Goal: Task Accomplishment & Management: Complete application form

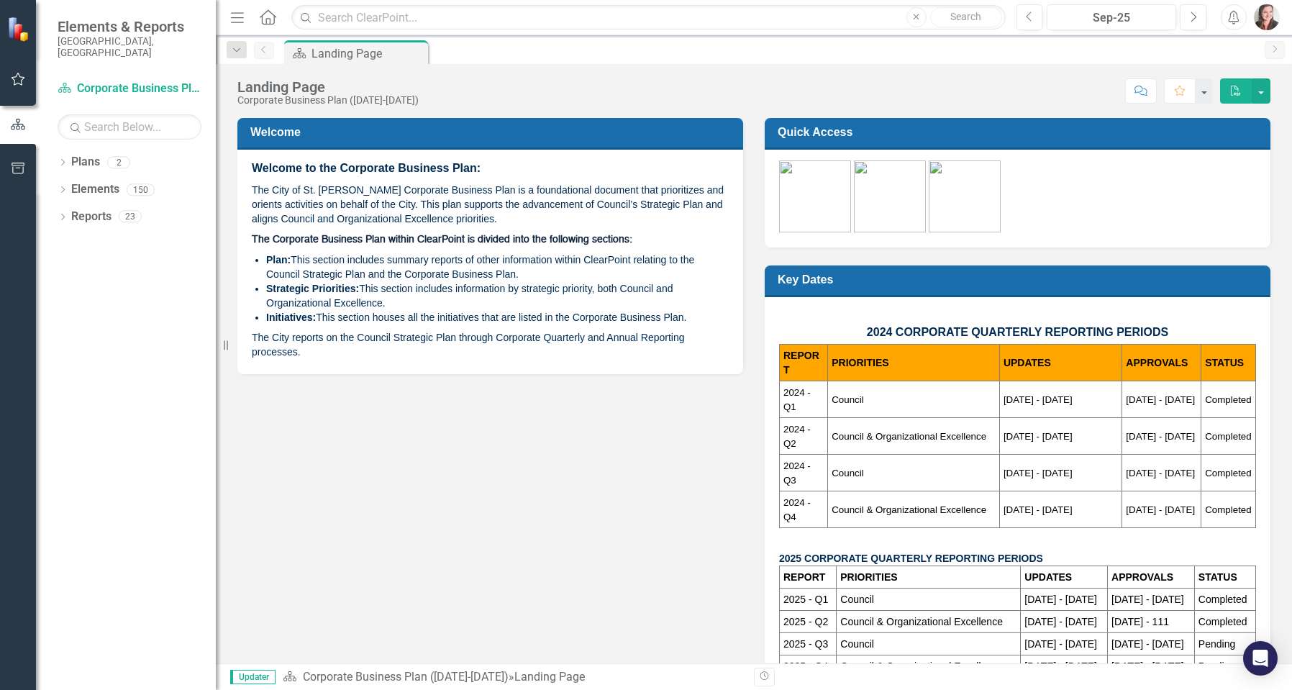
click at [19, 70] on button "button" at bounding box center [18, 80] width 32 height 30
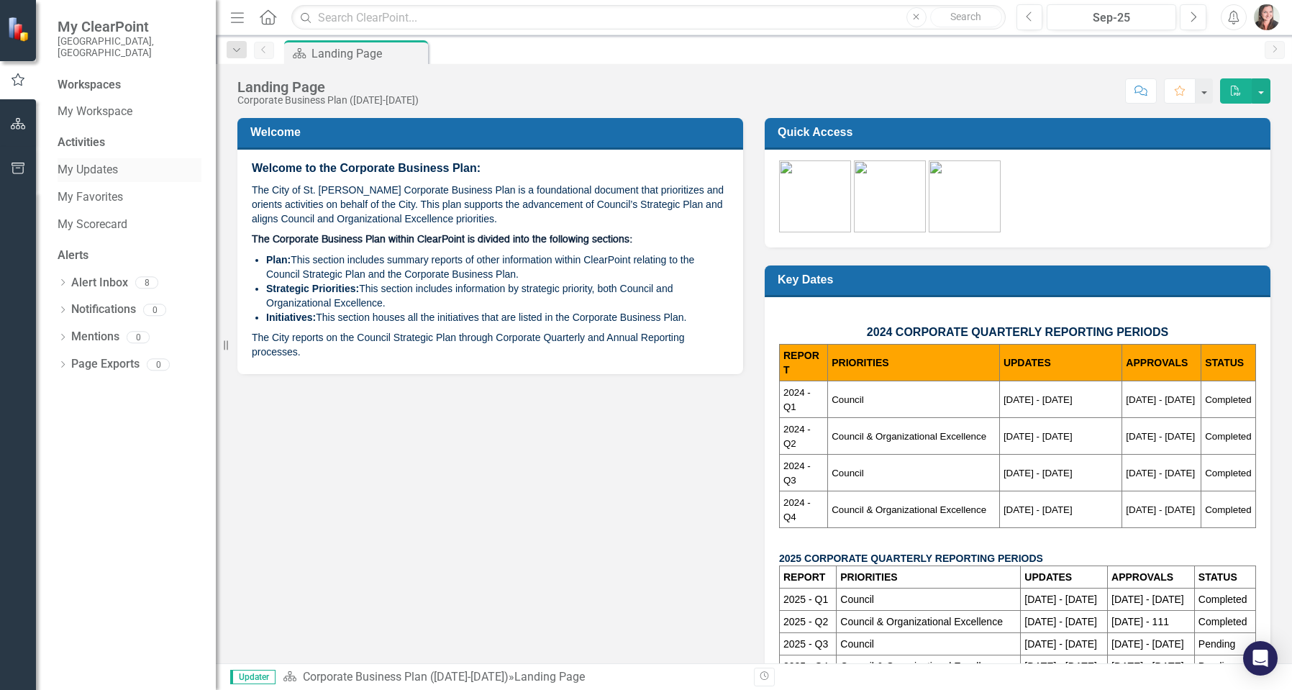
click at [96, 162] on link "My Updates" at bounding box center [130, 170] width 144 height 17
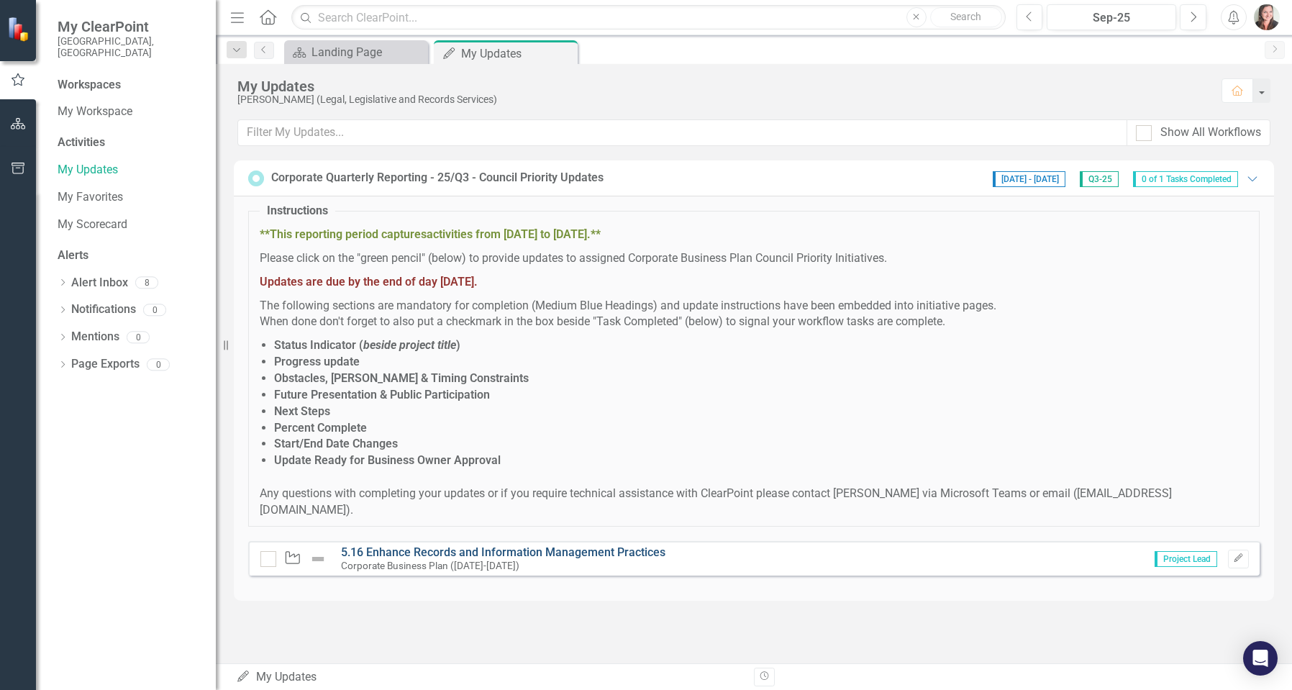
click at [483, 545] on link "5.16 Enhance Records and Information Management Practices" at bounding box center [503, 552] width 324 height 14
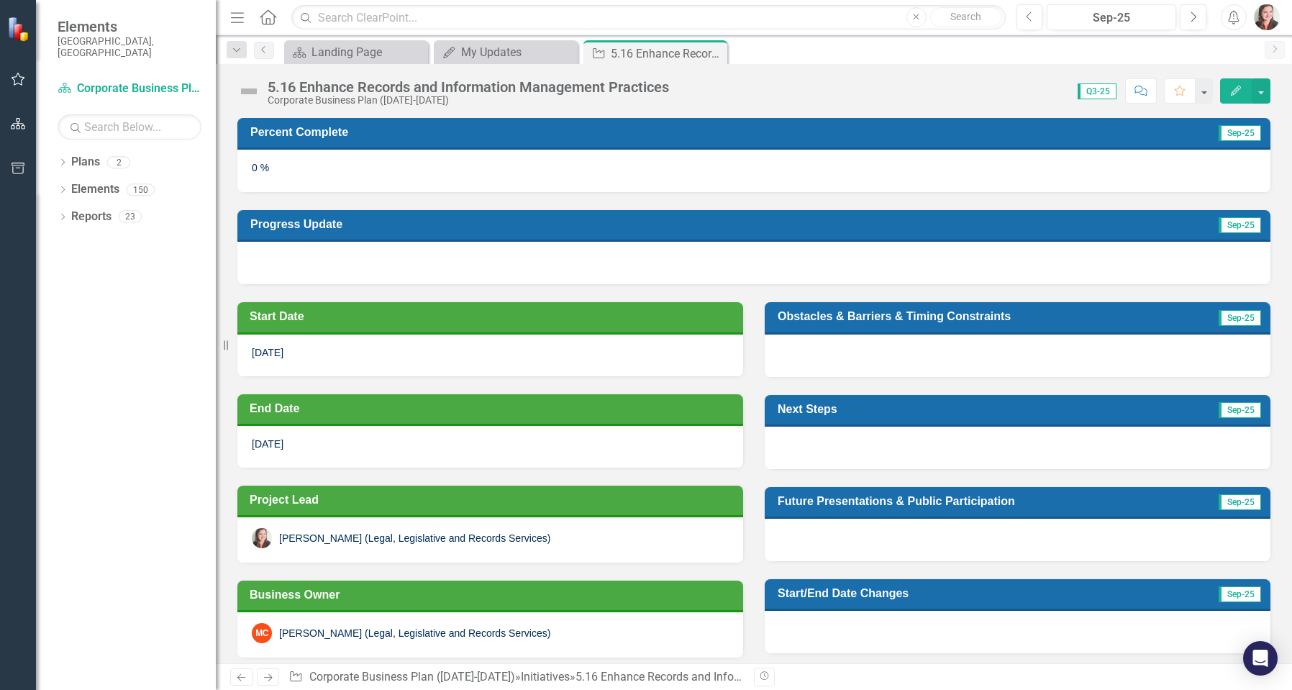
click at [1149, 152] on div "0 %" at bounding box center [753, 171] width 1033 height 42
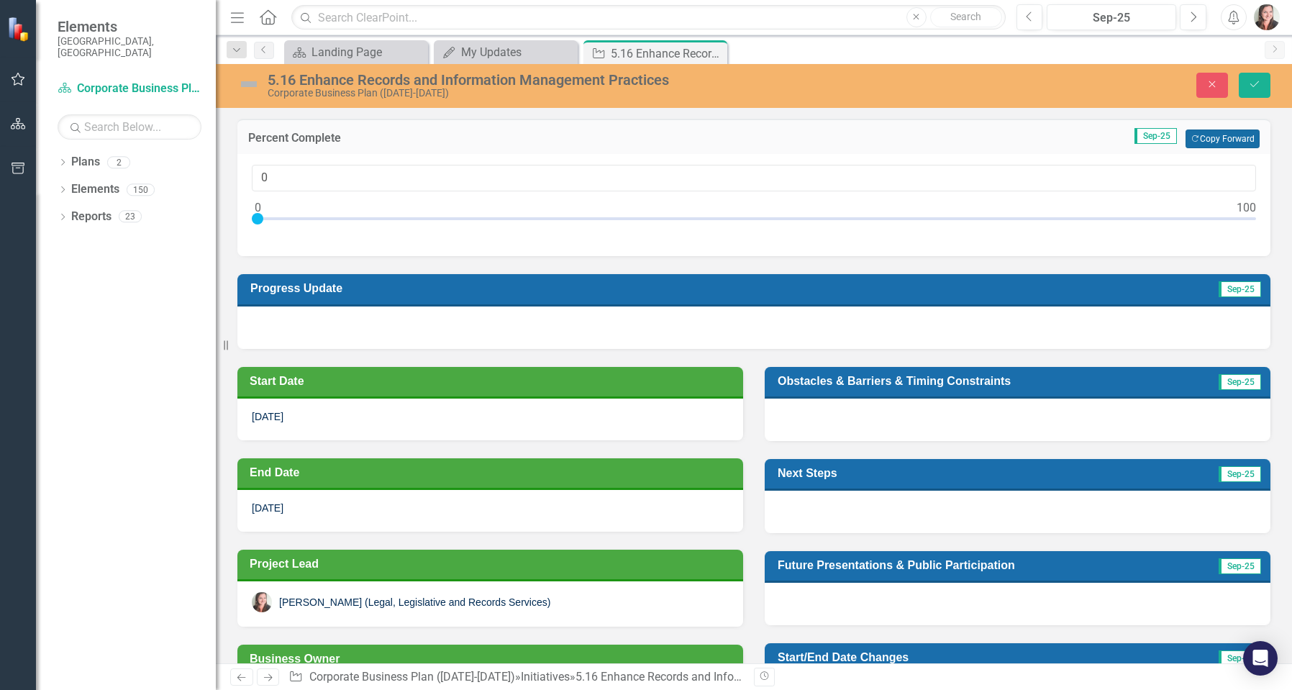
click at [1192, 137] on button "Copy Forward Copy Forward" at bounding box center [1222, 138] width 74 height 19
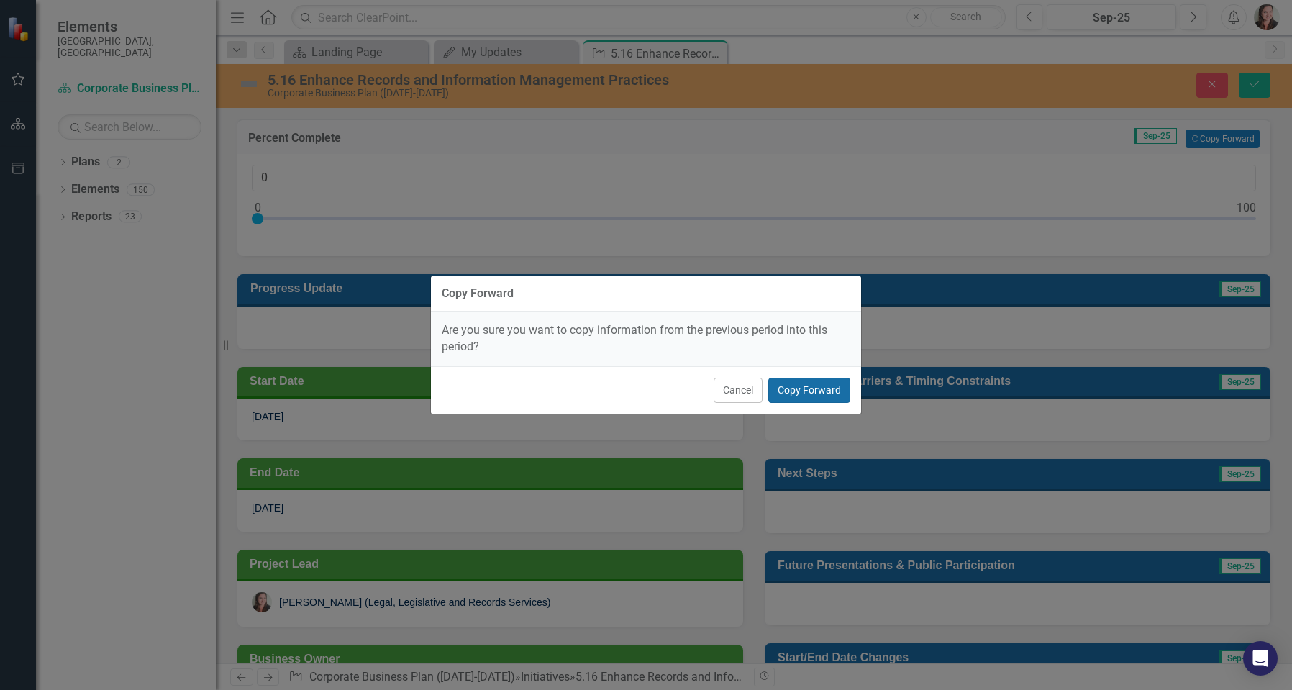
click at [813, 397] on button "Copy Forward" at bounding box center [809, 390] width 82 height 25
type input "65"
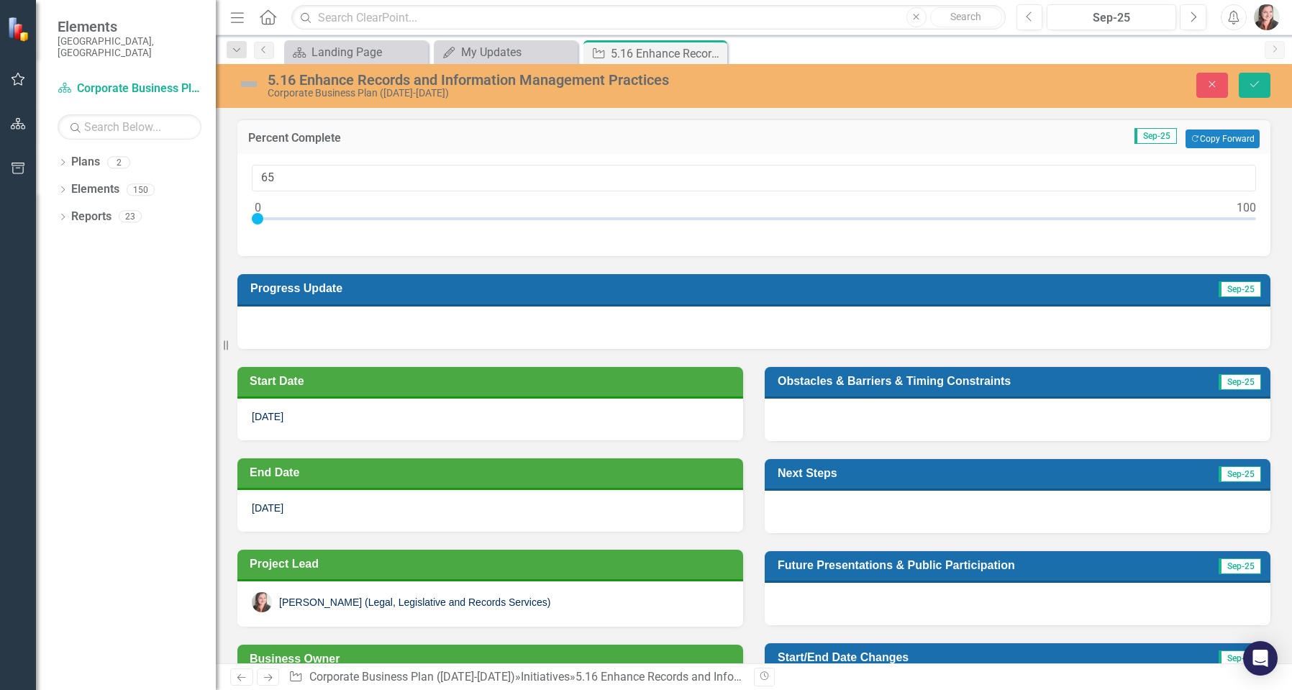
click at [960, 295] on td "Sep-25" at bounding box center [1099, 290] width 326 height 24
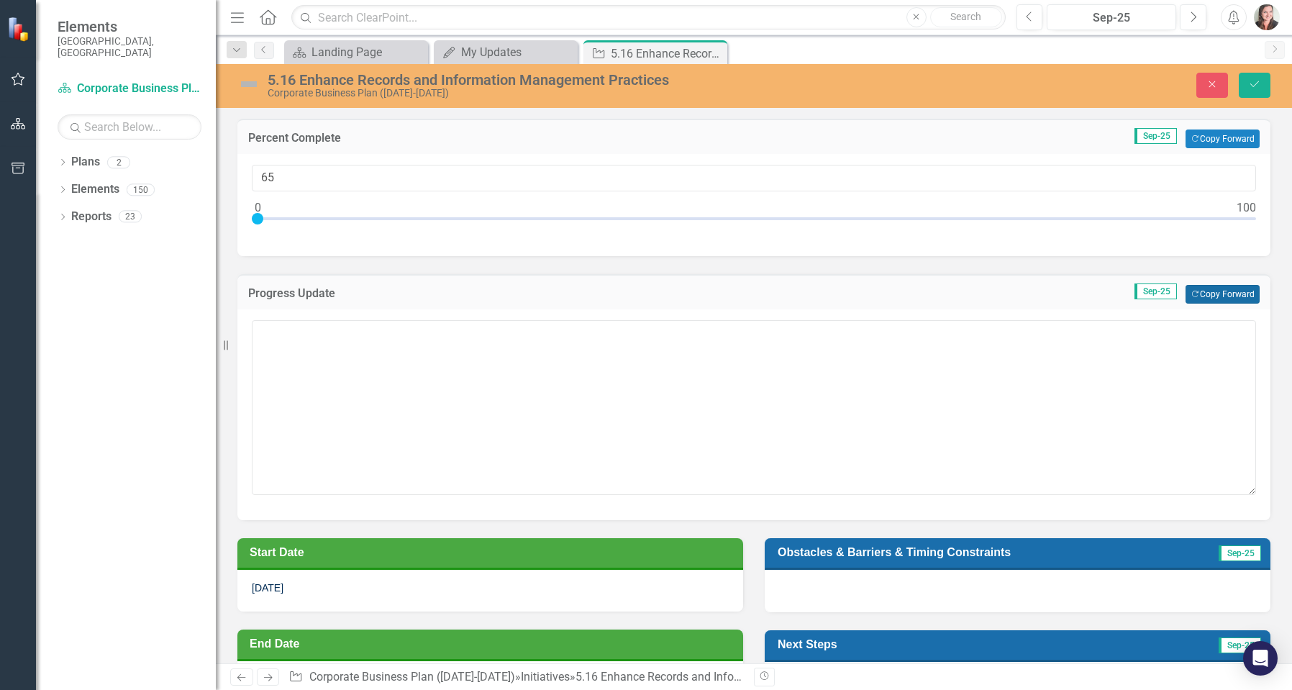
click at [1207, 293] on button "Copy Forward Copy Forward" at bounding box center [1222, 294] width 74 height 19
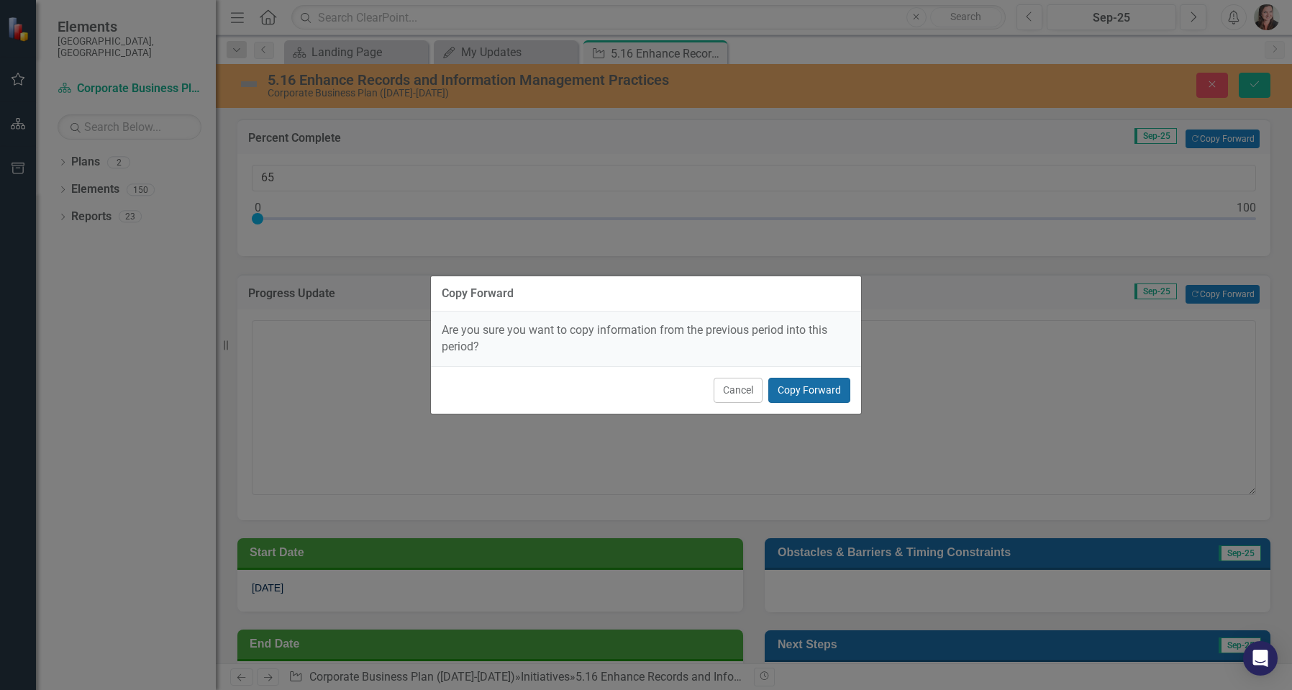
click at [800, 392] on button "Copy Forward" at bounding box center [809, 390] width 82 height 25
type textarea "The Project Plan has been updated and approved. Electronic Document and Records…"
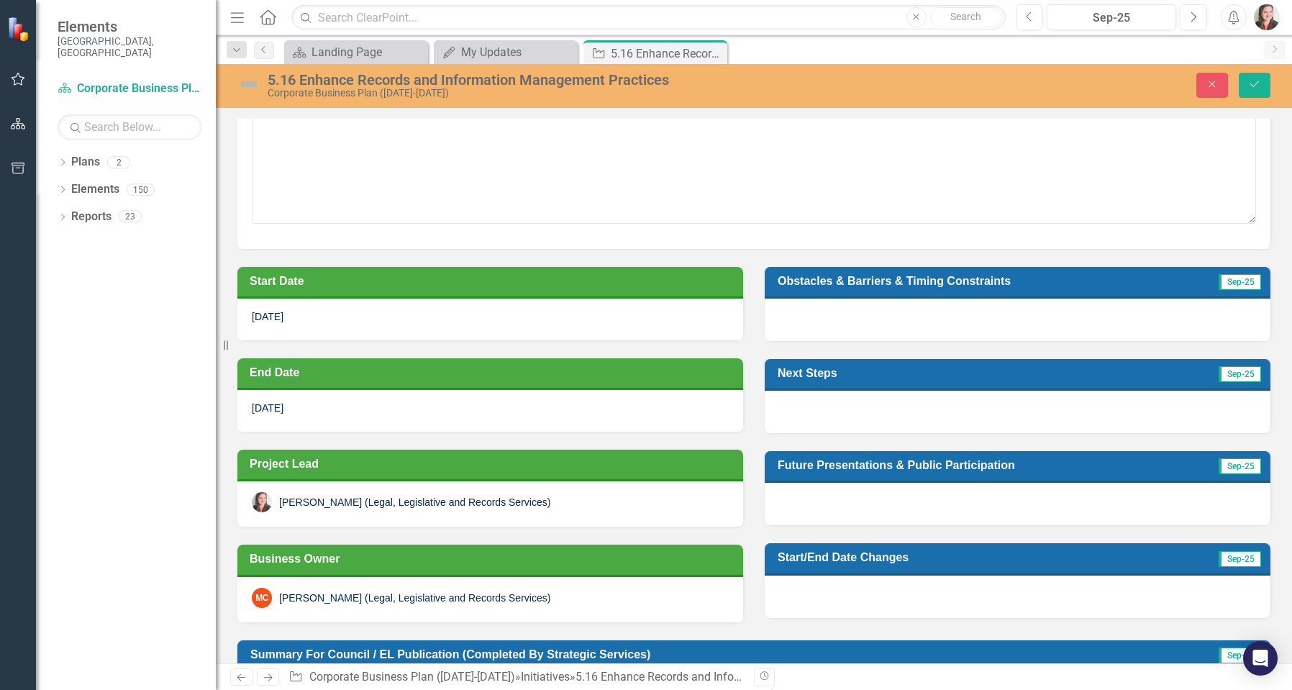
scroll to position [288, 0]
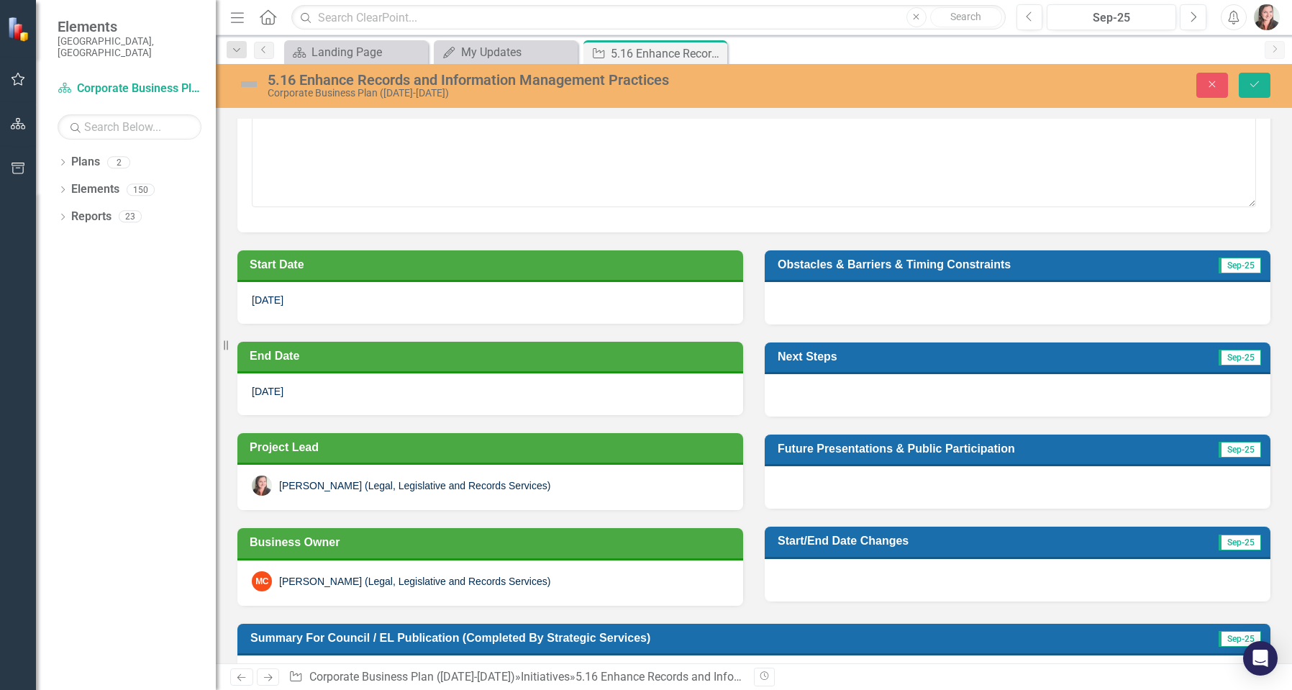
click at [908, 391] on div at bounding box center [1017, 395] width 506 height 42
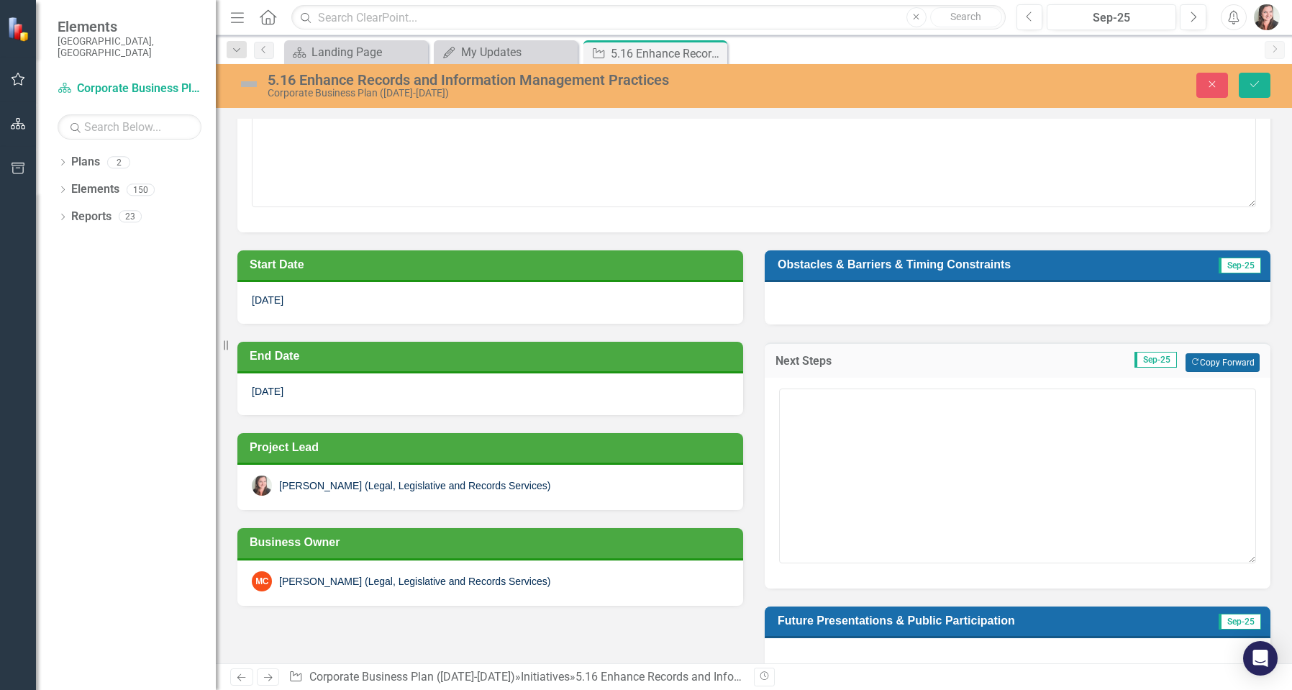
click at [1226, 358] on button "Copy Forward Copy Forward" at bounding box center [1222, 362] width 74 height 19
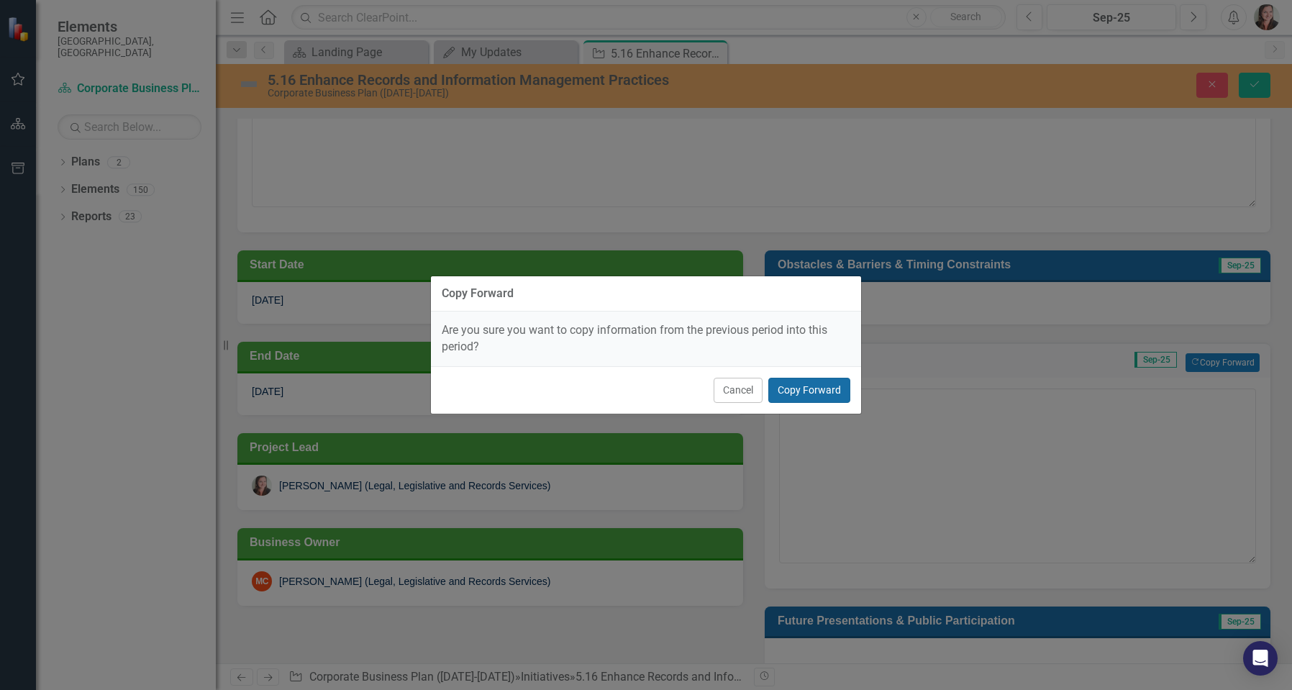
click at [789, 394] on button "Copy Forward" at bounding box center [809, 390] width 82 height 25
type textarea "Recommendations regarding the findings of the Electronic Document and Records M…"
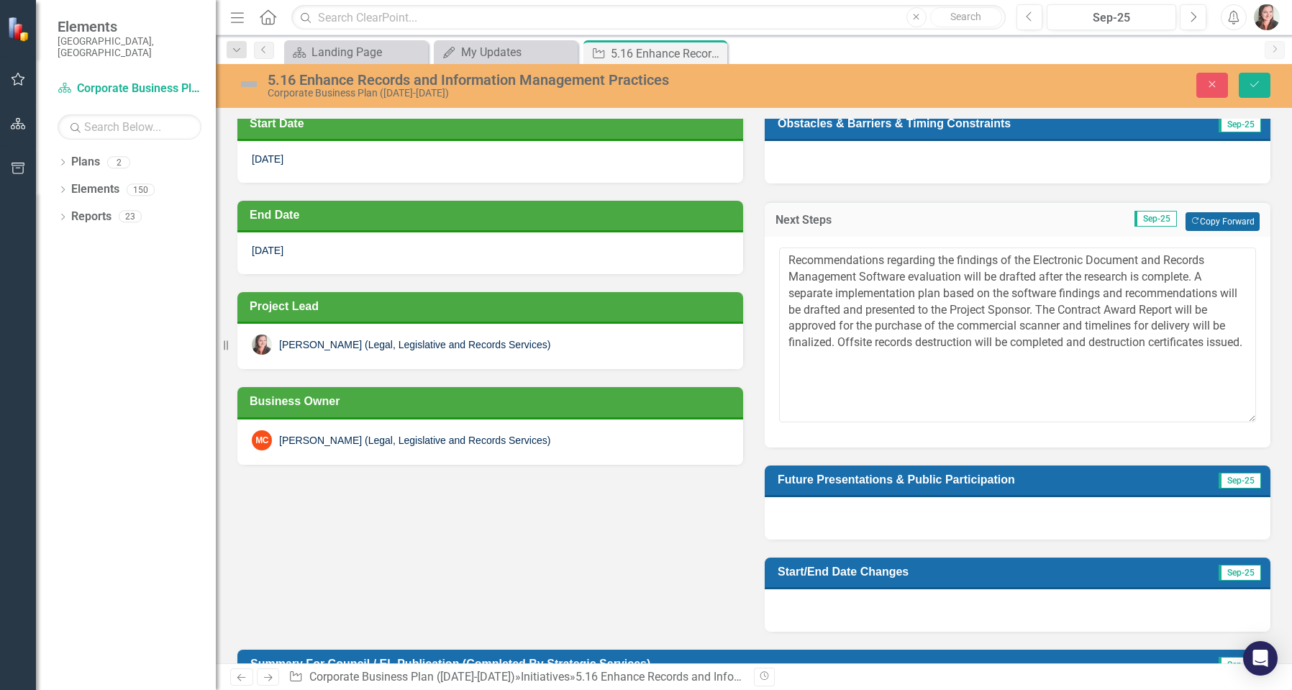
scroll to position [431, 0]
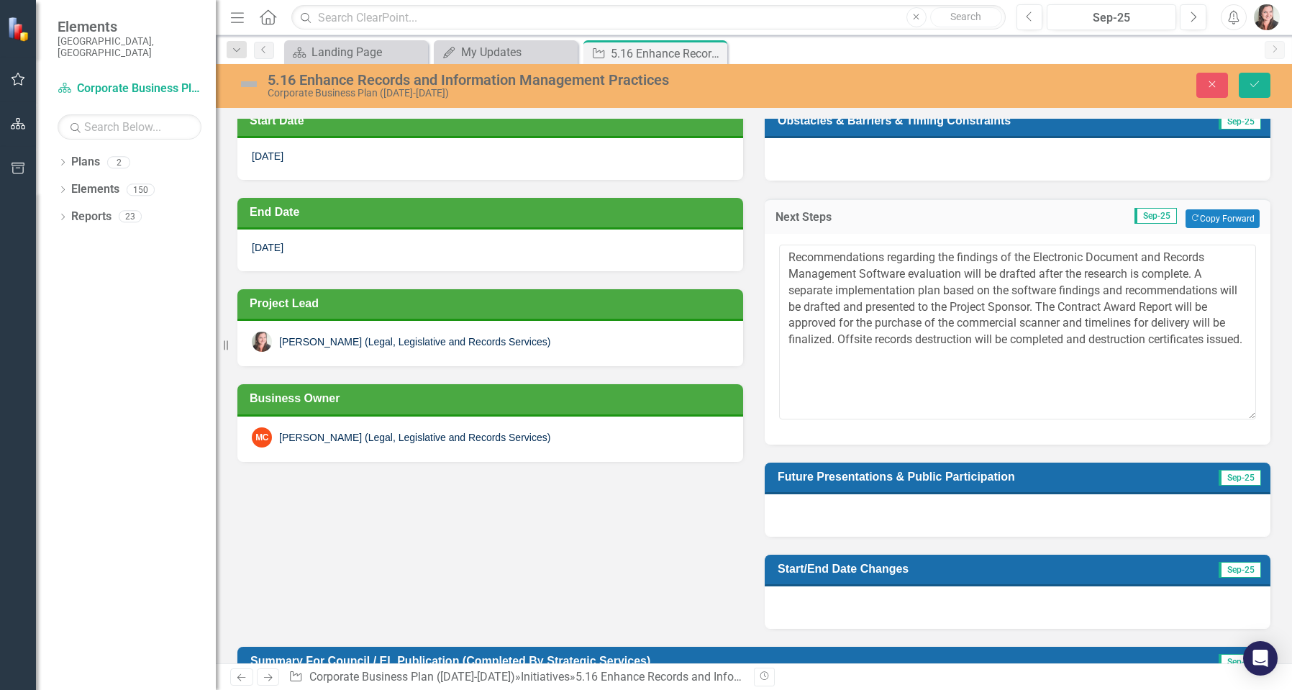
click at [954, 512] on div at bounding box center [1017, 515] width 506 height 42
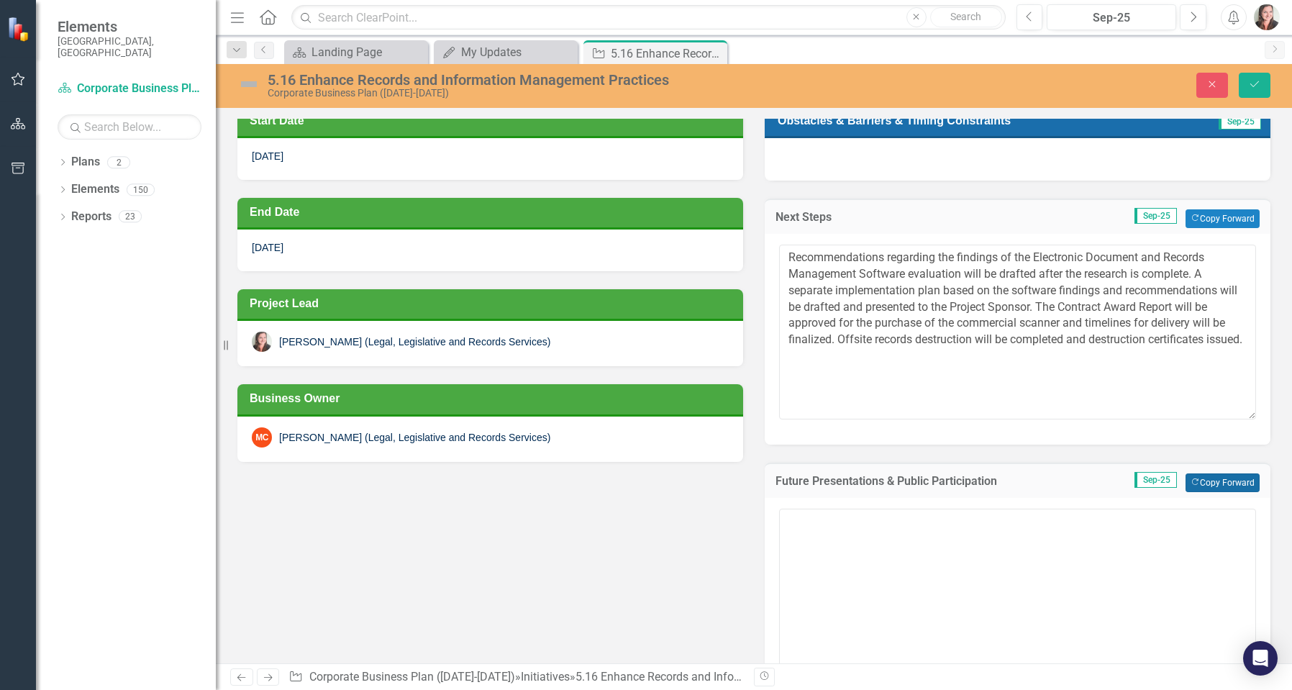
click at [1201, 487] on button "Copy Forward Copy Forward" at bounding box center [1222, 482] width 74 height 19
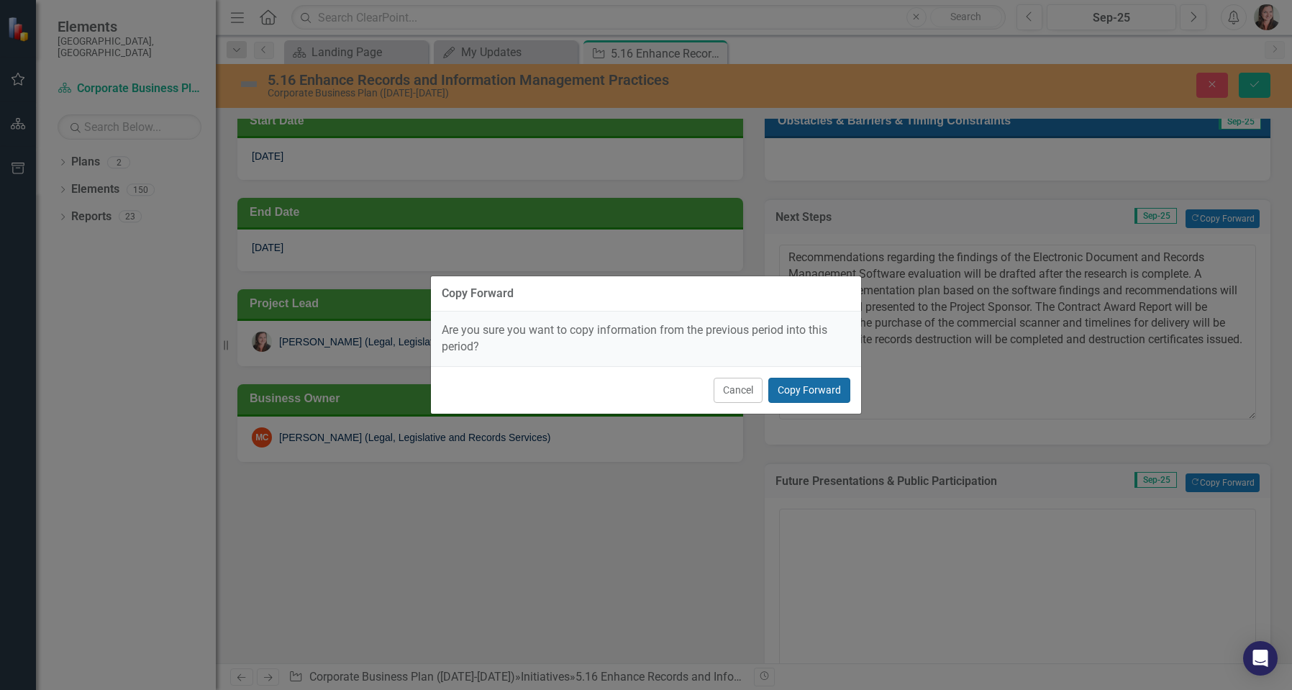
click at [785, 396] on button "Copy Forward" at bounding box center [809, 390] width 82 height 25
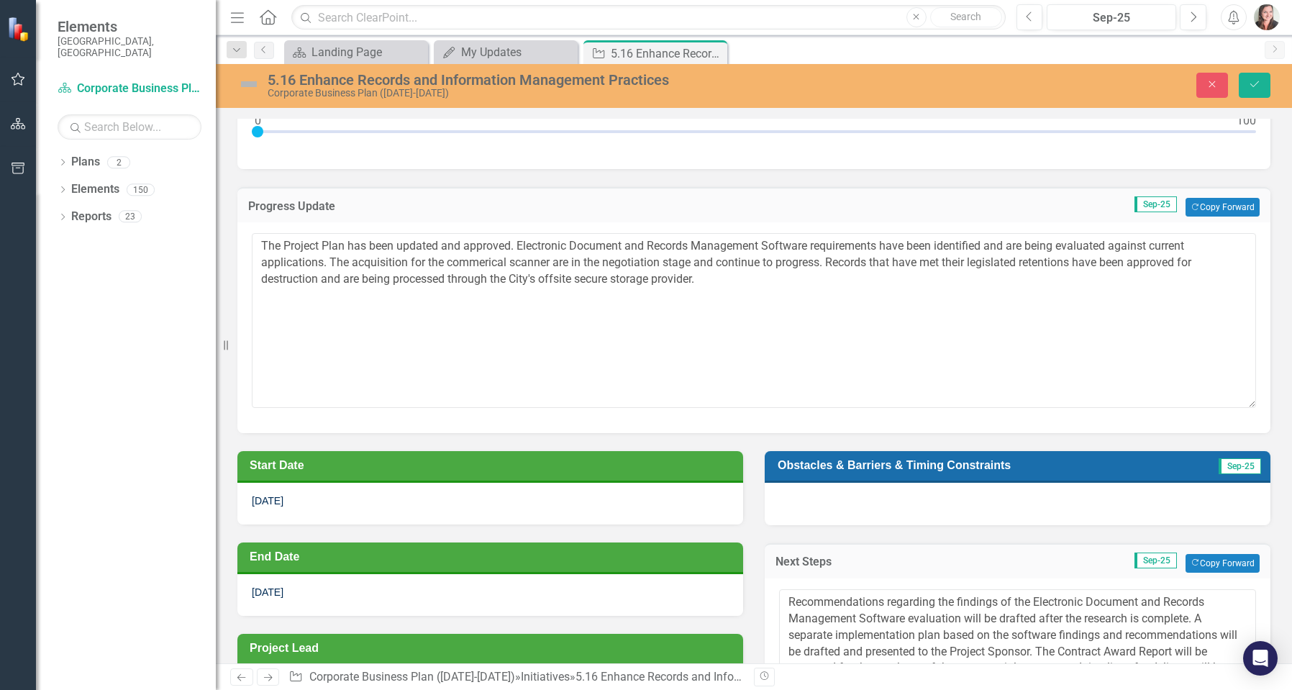
scroll to position [0, 0]
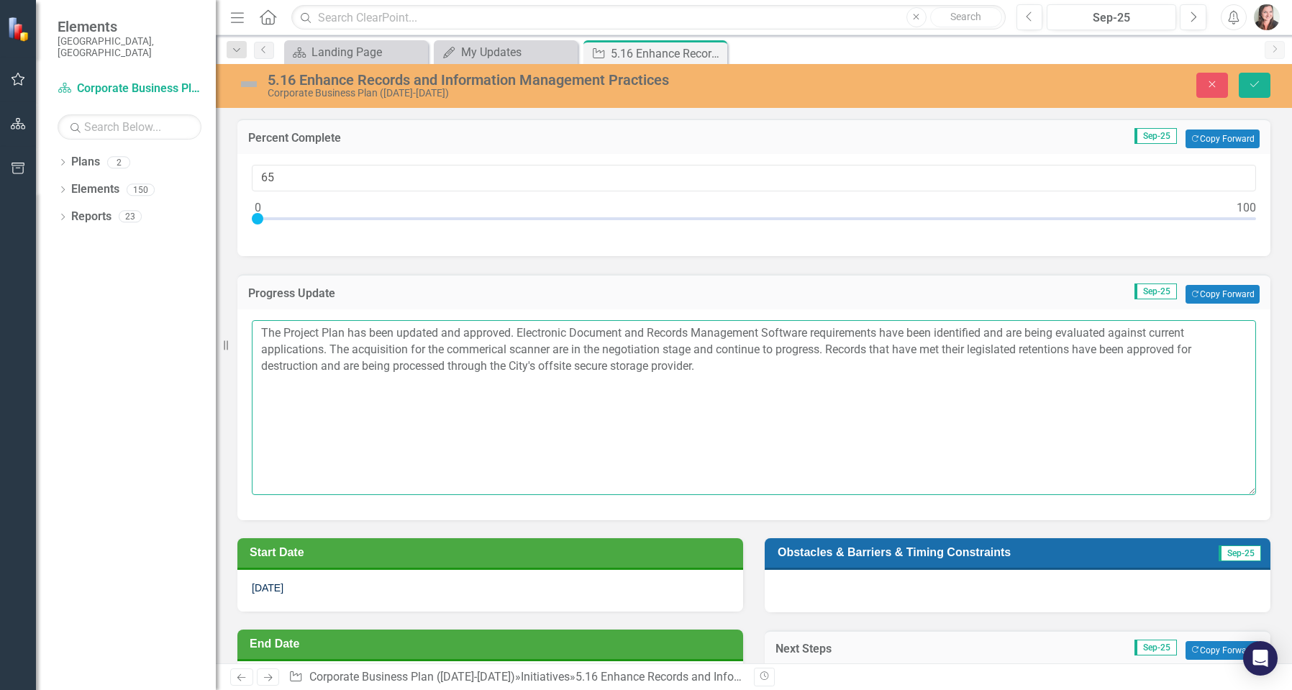
click at [732, 383] on textarea "The Project Plan has been updated and approved. Electronic Document and Records…" at bounding box center [754, 407] width 1004 height 174
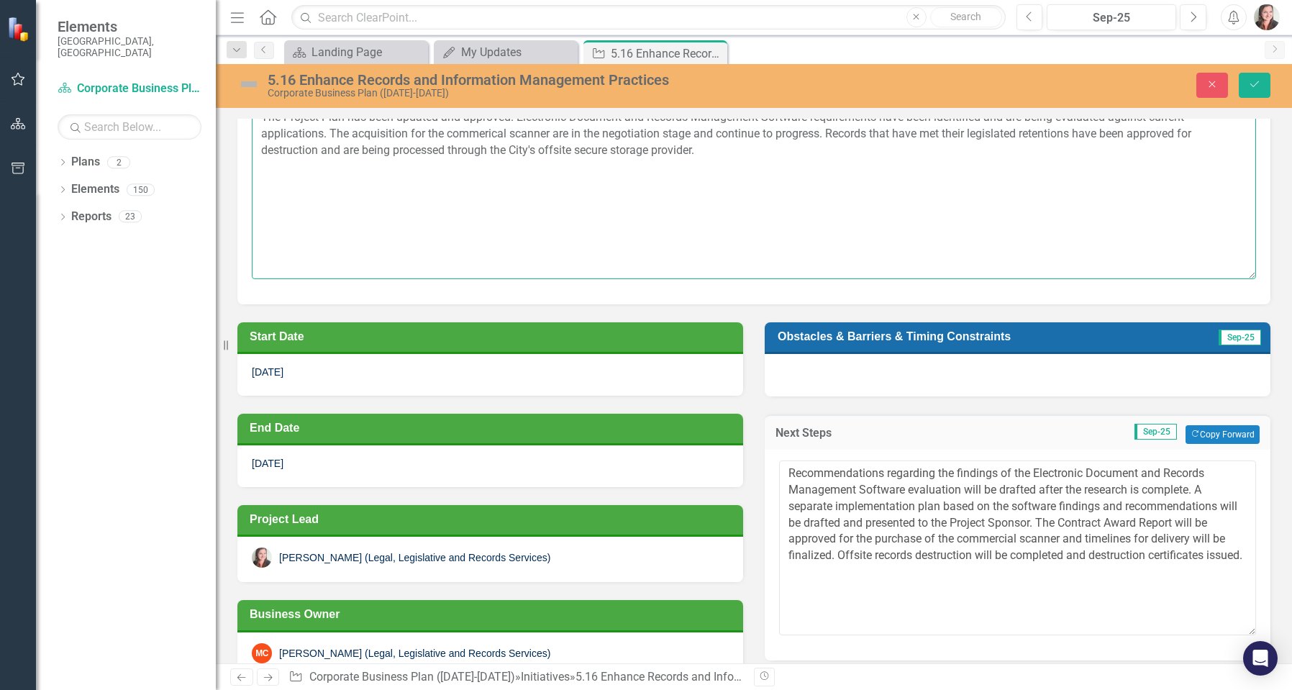
scroll to position [288, 0]
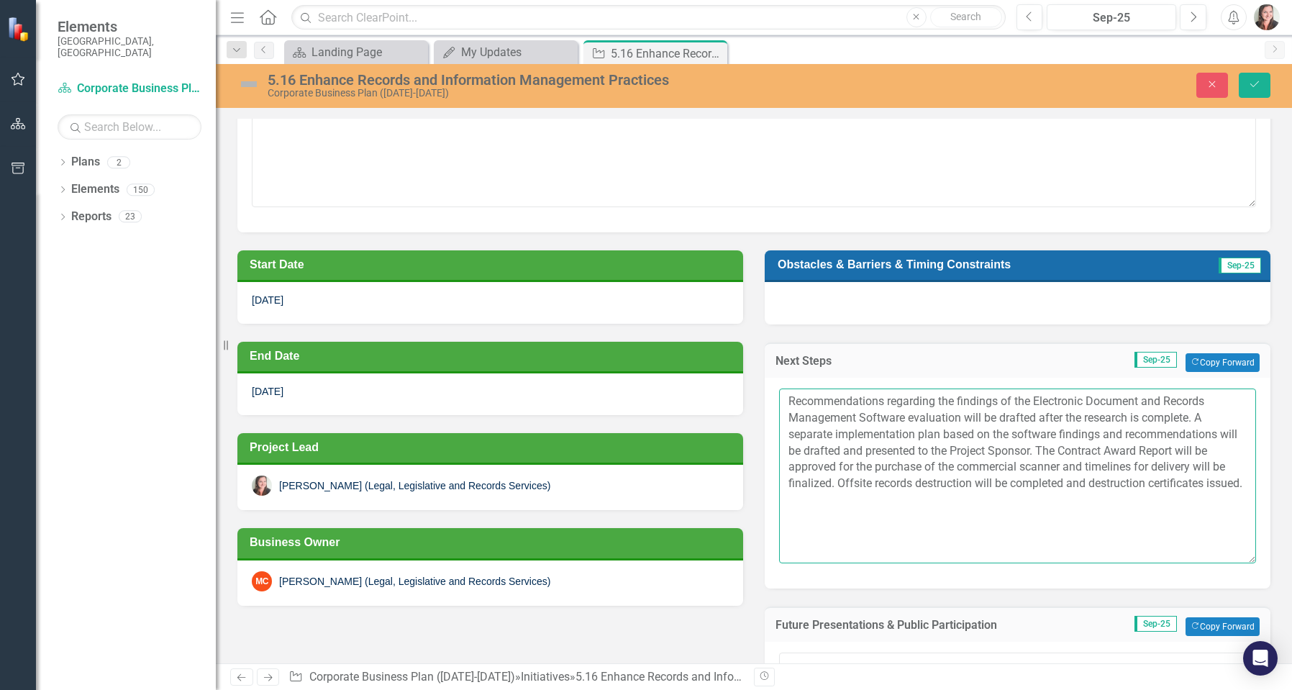
drag, startPoint x: 854, startPoint y: 531, endPoint x: 772, endPoint y: 398, distance: 156.0
click at [772, 398] on div "Recommendations regarding the findings of the Electronic Document and Records M…" at bounding box center [1017, 483] width 506 height 210
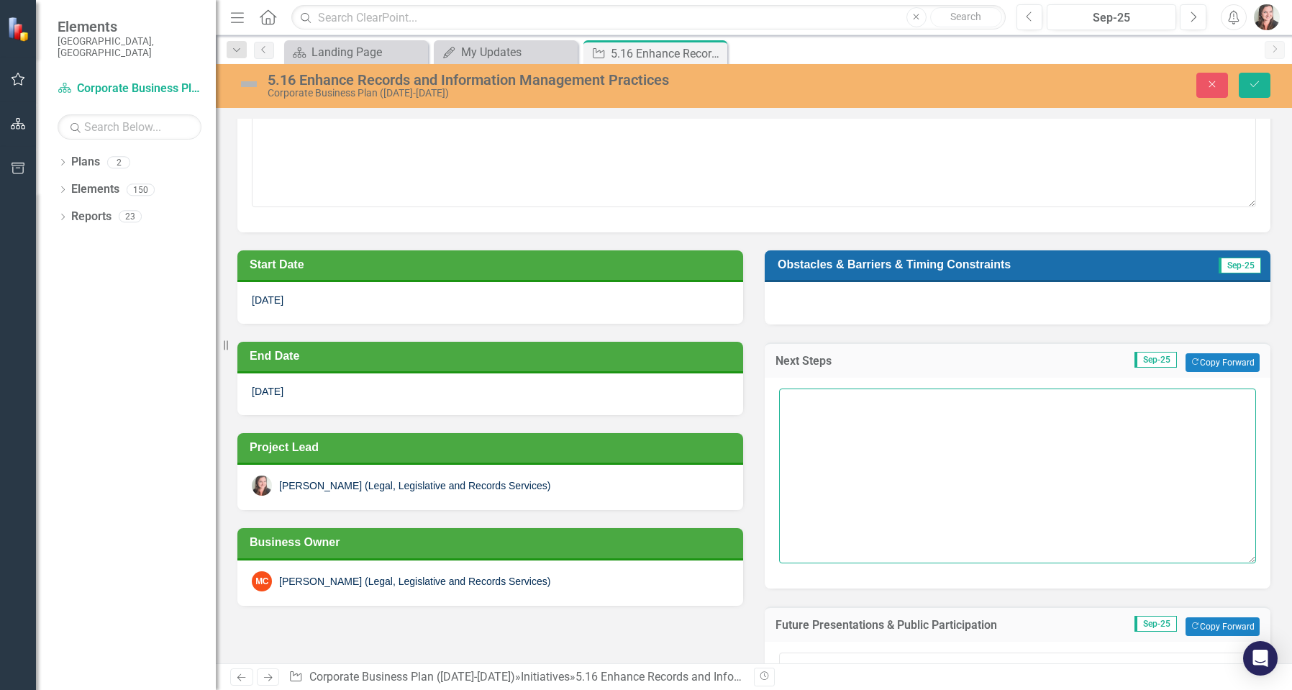
scroll to position [0, 0]
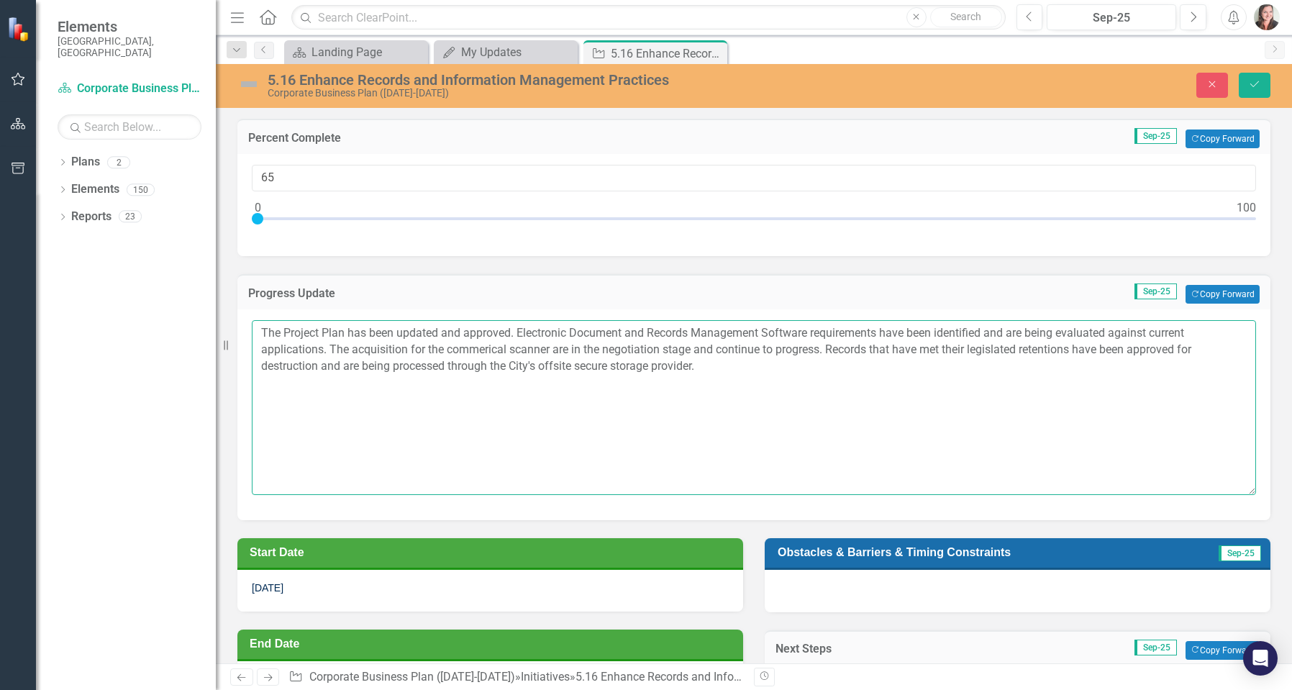
click at [260, 331] on textarea "The Project Plan has been updated and approved. Electronic Document and Records…" at bounding box center [754, 407] width 1004 height 174
paste textarea "Recommendations regarding the findings of the Electronic Document and Records M…"
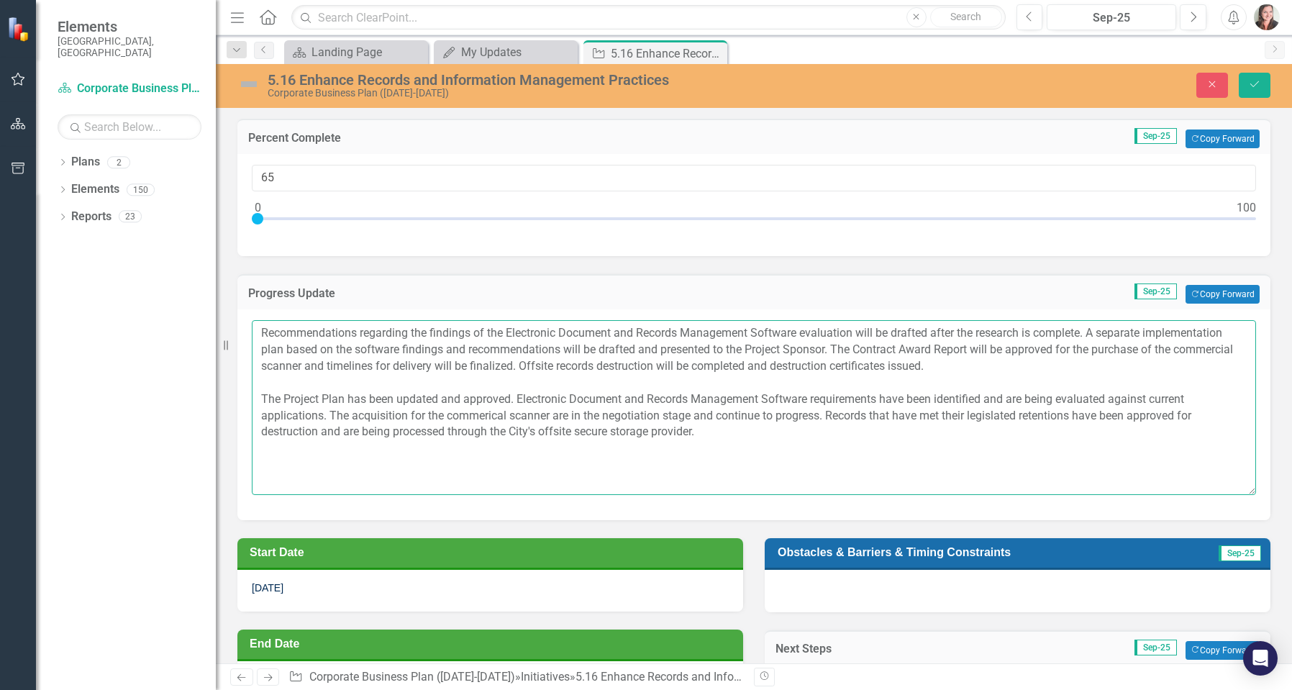
click at [259, 329] on textarea "Recommendations regarding the findings of the Electronic Document and Records M…" at bounding box center [754, 407] width 1004 height 174
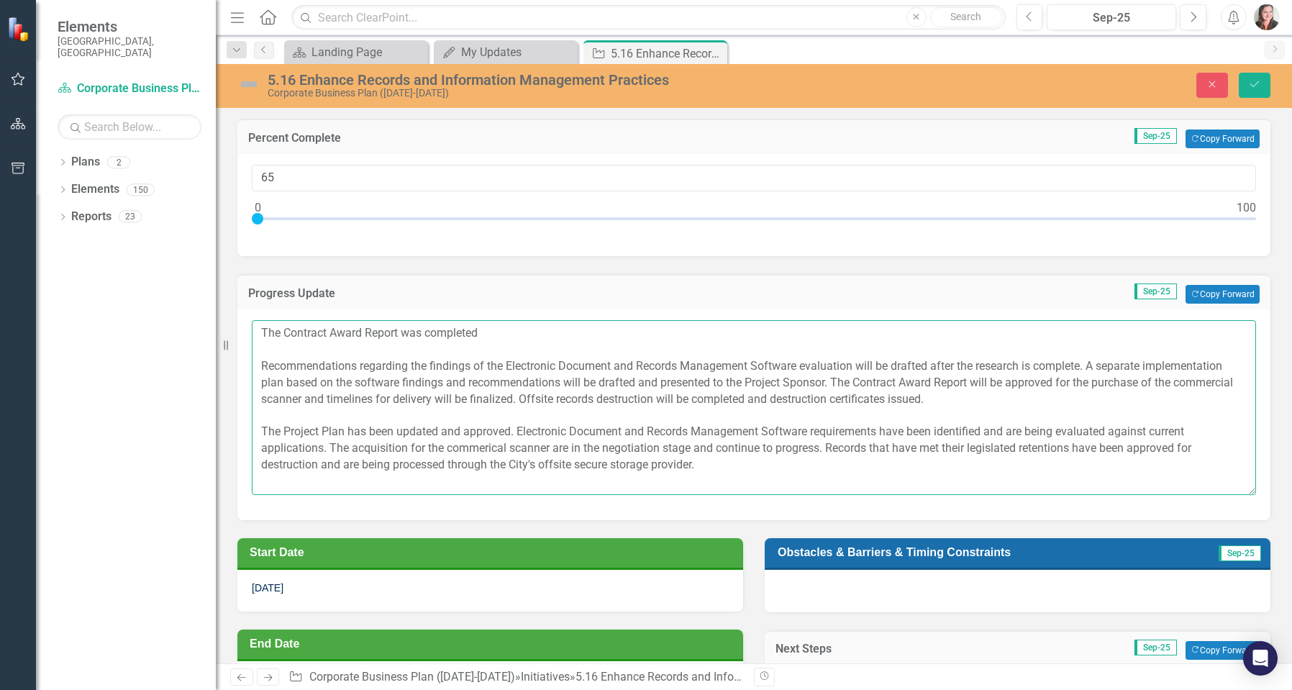
click at [283, 332] on textarea "The Contract Award Report was completed Recommendations regarding the findings …" at bounding box center [754, 407] width 1004 height 174
click at [588, 329] on textarea "The commercial scanner Contract Award Report was completed Recommendations rega…" at bounding box center [754, 407] width 1004 height 174
click at [397, 334] on textarea "The commercial scanner Contract Award Report was completed and Recommendations …" at bounding box center [754, 407] width 1004 height 174
drag, startPoint x: 437, startPoint y: 334, endPoint x: 616, endPoint y: 340, distance: 179.2
click at [616, 340] on textarea "The commercial scanner contract Award Report was completed and Recommendations …" at bounding box center [754, 407] width 1004 height 174
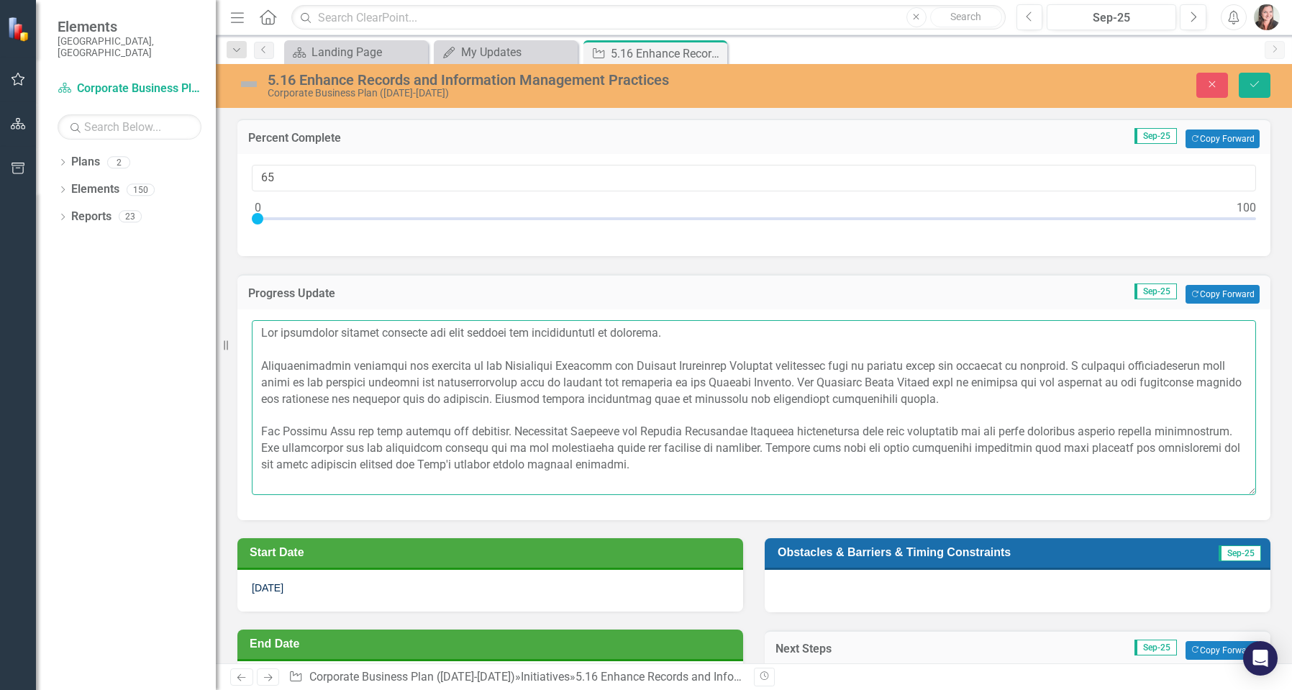
click at [554, 332] on textarea at bounding box center [754, 407] width 1004 height 174
drag, startPoint x: 612, startPoint y: 334, endPoint x: 695, endPoint y: 391, distance: 100.3
click at [612, 334] on textarea at bounding box center [754, 407] width 1004 height 174
click at [764, 332] on textarea at bounding box center [754, 407] width 1004 height 174
drag, startPoint x: 836, startPoint y: 382, endPoint x: 582, endPoint y: 401, distance: 255.3
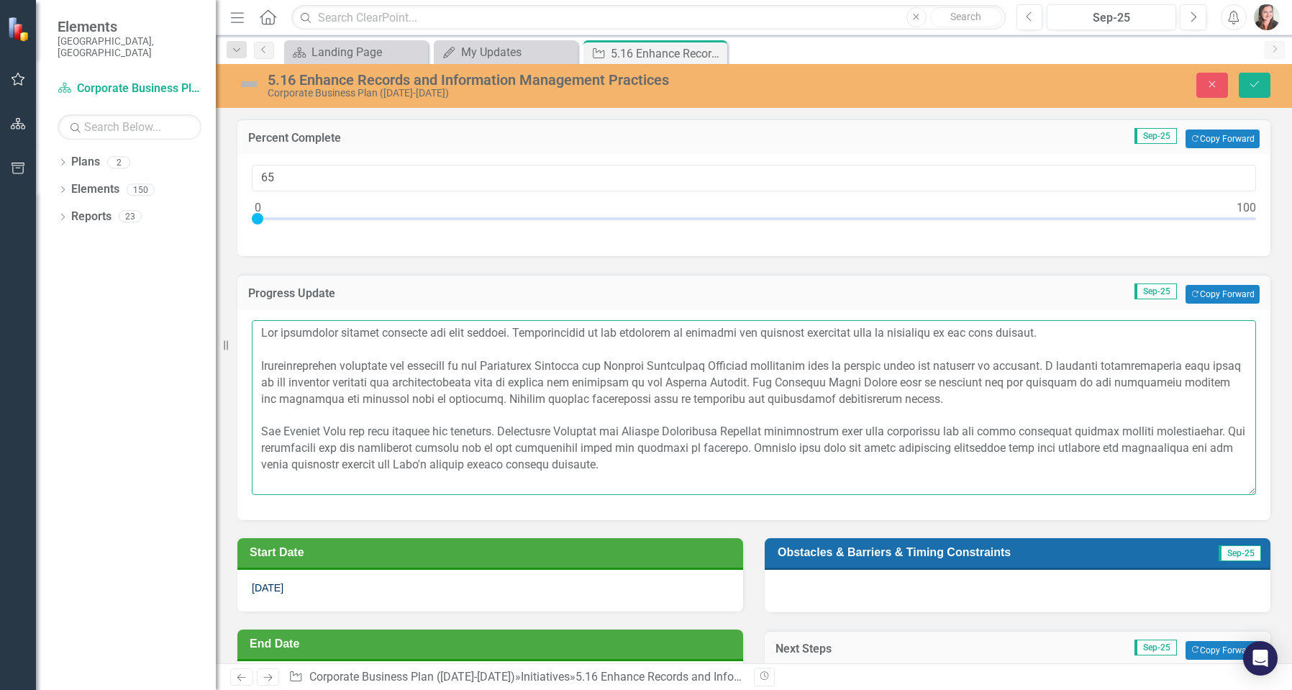
click at [582, 401] on textarea at bounding box center [754, 407] width 1004 height 174
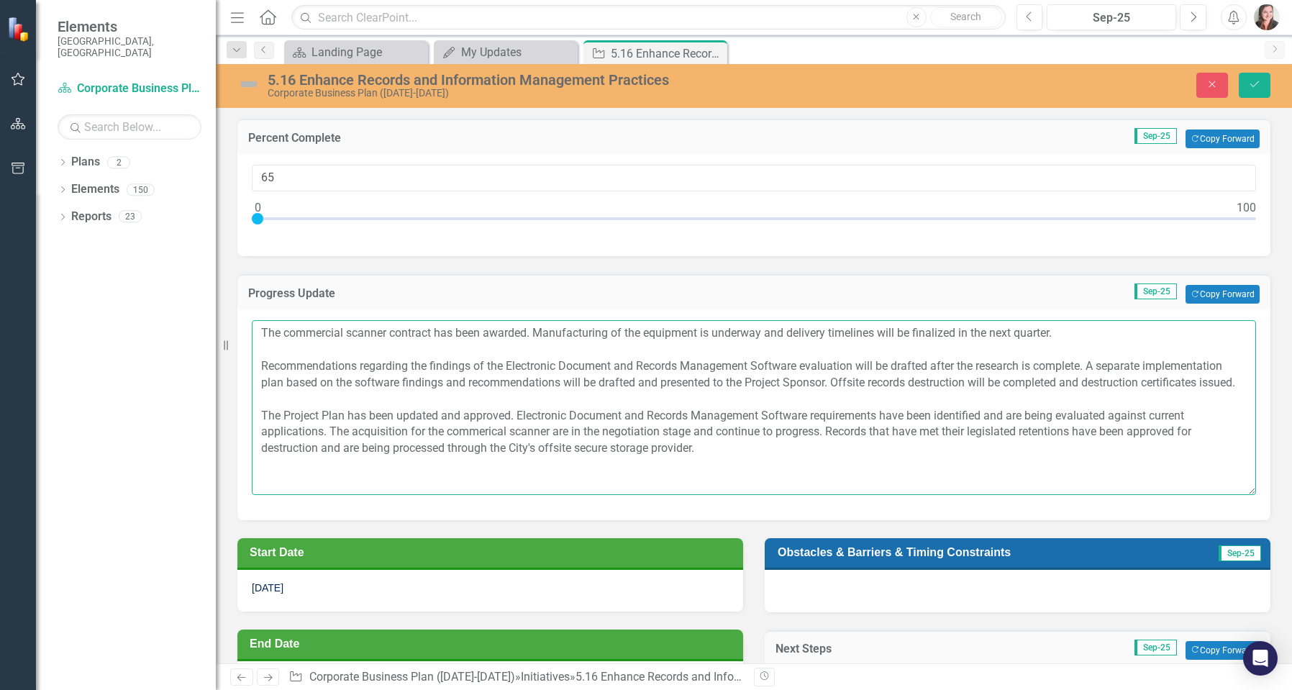
drag, startPoint x: 834, startPoint y: 380, endPoint x: 301, endPoint y: 400, distance: 533.2
click at [301, 400] on textarea "The commercial scanner contract has been awarded. Manufacturing of the equipmen…" at bounding box center [754, 407] width 1004 height 174
click at [1069, 337] on textarea "The commercial scanner contract has been awarded. Manufacturing of the equipmen…" at bounding box center [754, 407] width 1004 height 174
paste textarea "Offsite records destruction will be completed and destruction certificates issu…"
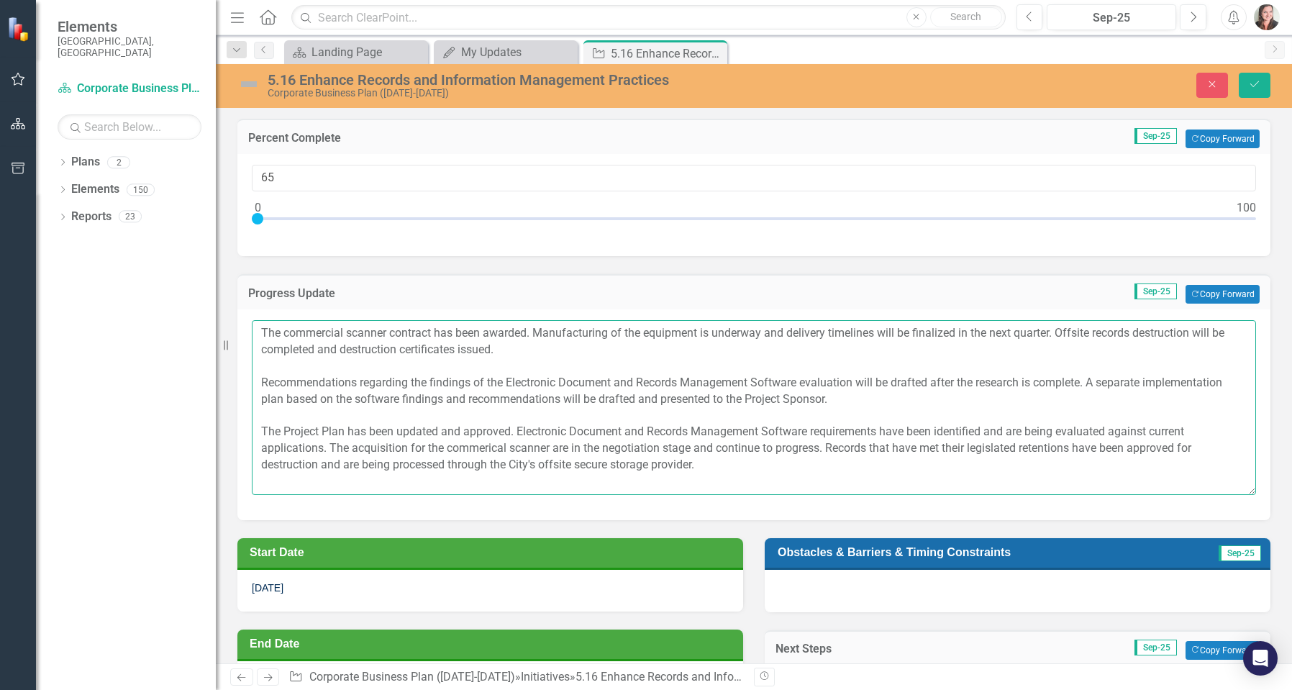
click at [1201, 330] on textarea "The commercial scanner contract has been awarded. Manufacturing of the equipmen…" at bounding box center [754, 407] width 1004 height 174
click at [1060, 332] on textarea "The commercial scanner contract has been awarded. Manufacturing of the equipmen…" at bounding box center [754, 407] width 1004 height 174
click at [339, 349] on textarea "The commercial scanner contract has been awarded. Manufacturing of the equipmen…" at bounding box center [754, 407] width 1004 height 174
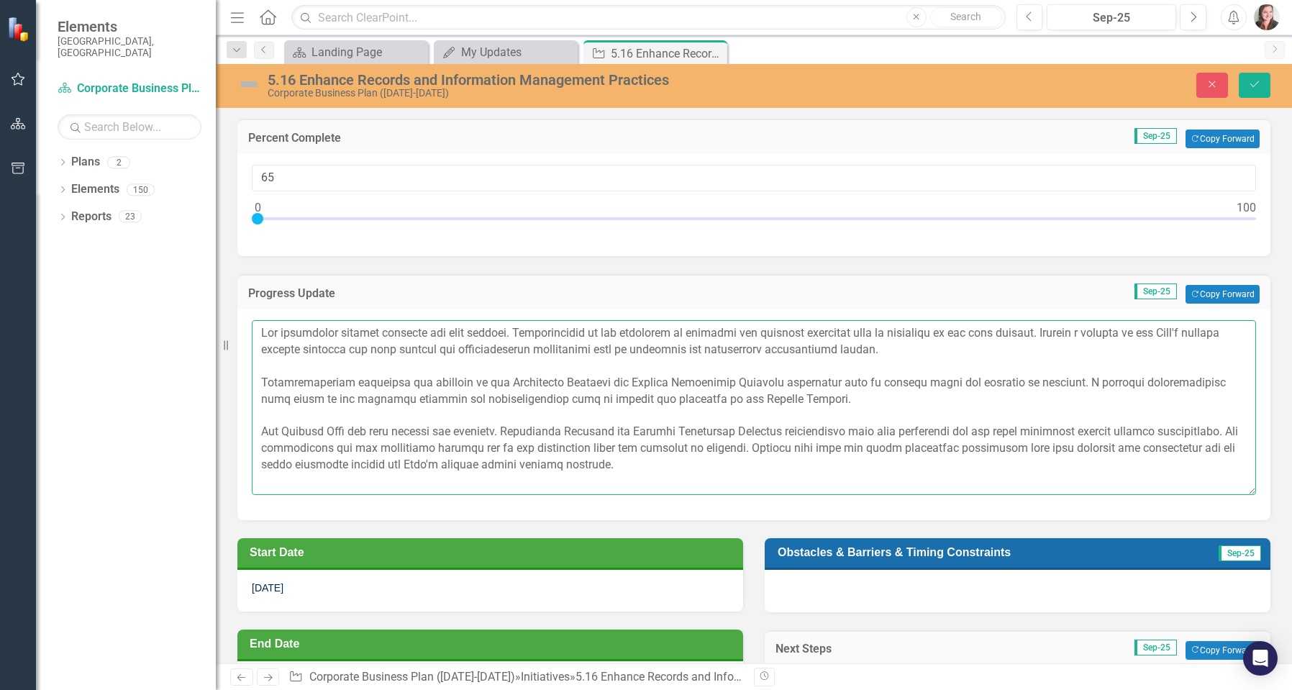
click at [626, 350] on textarea at bounding box center [754, 407] width 1004 height 174
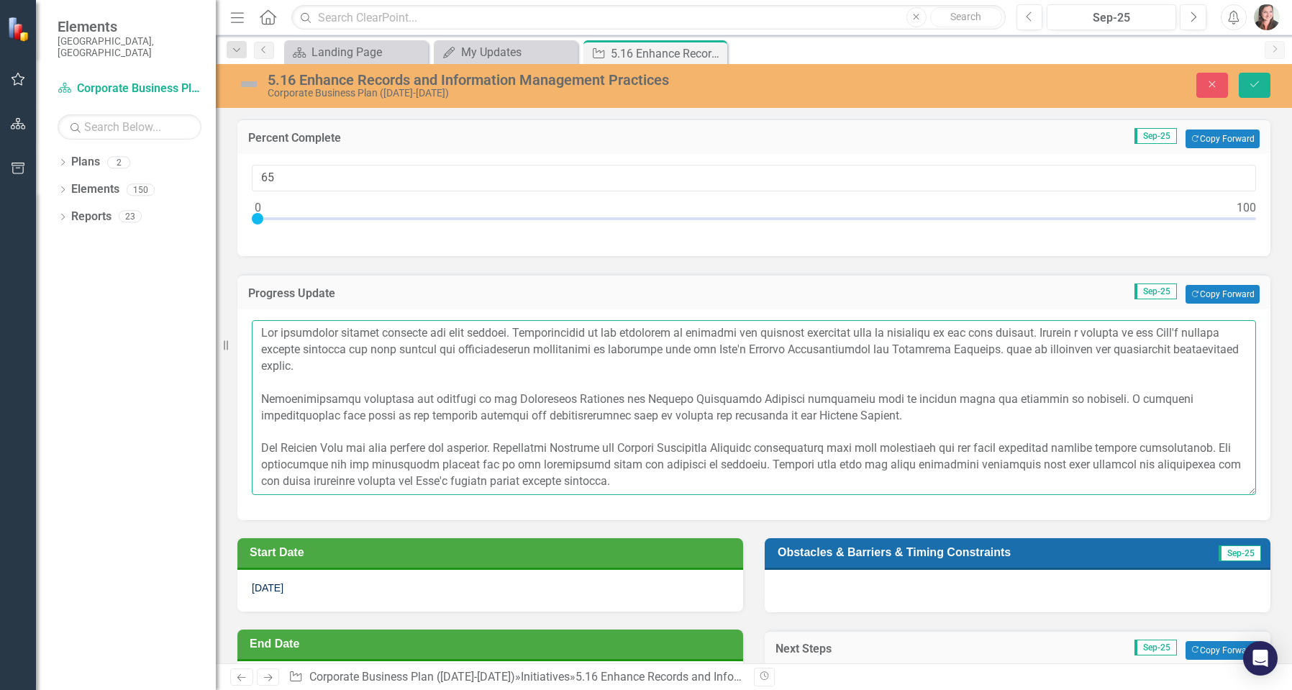
drag, startPoint x: 1016, startPoint y: 348, endPoint x: 358, endPoint y: 368, distance: 658.3
click at [358, 368] on textarea at bounding box center [754, 407] width 1004 height 174
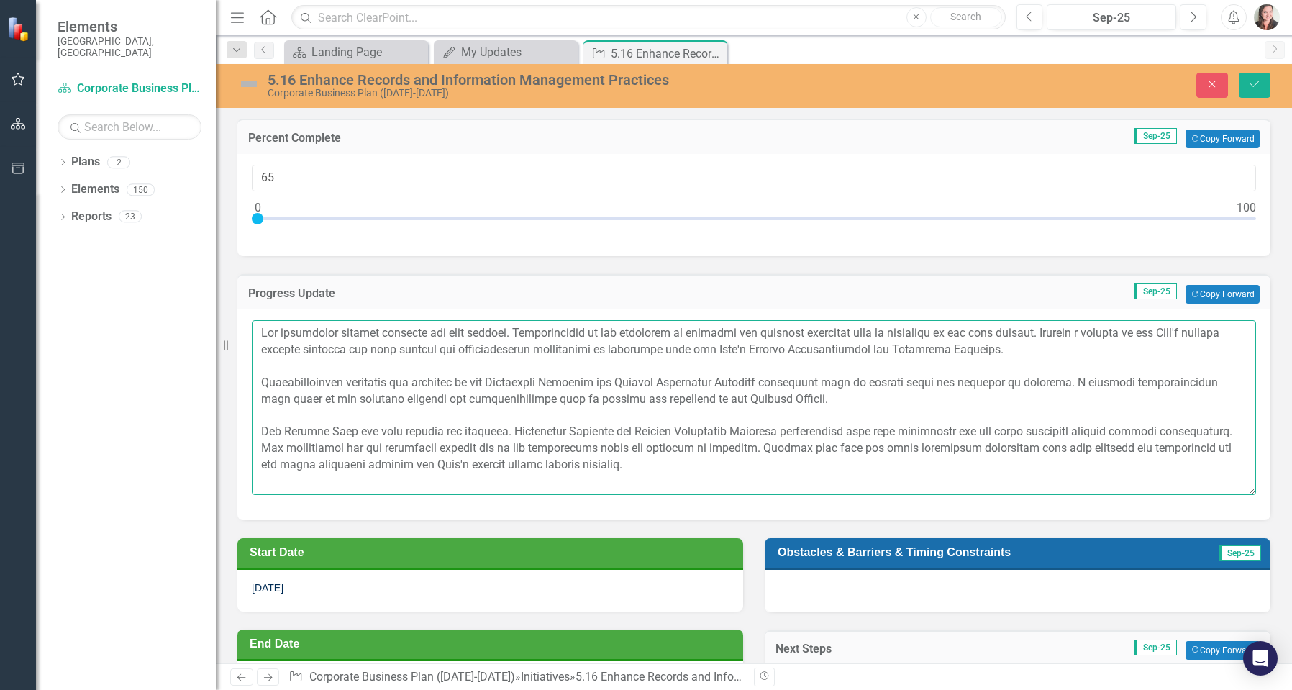
drag, startPoint x: 518, startPoint y: 429, endPoint x: 329, endPoint y: 454, distance: 191.4
click at [329, 454] on textarea at bounding box center [754, 407] width 1004 height 174
click at [1031, 347] on textarea at bounding box center [754, 407] width 1004 height 174
paste textarea "Electronic Document and Records Management Software requirements have been iden…"
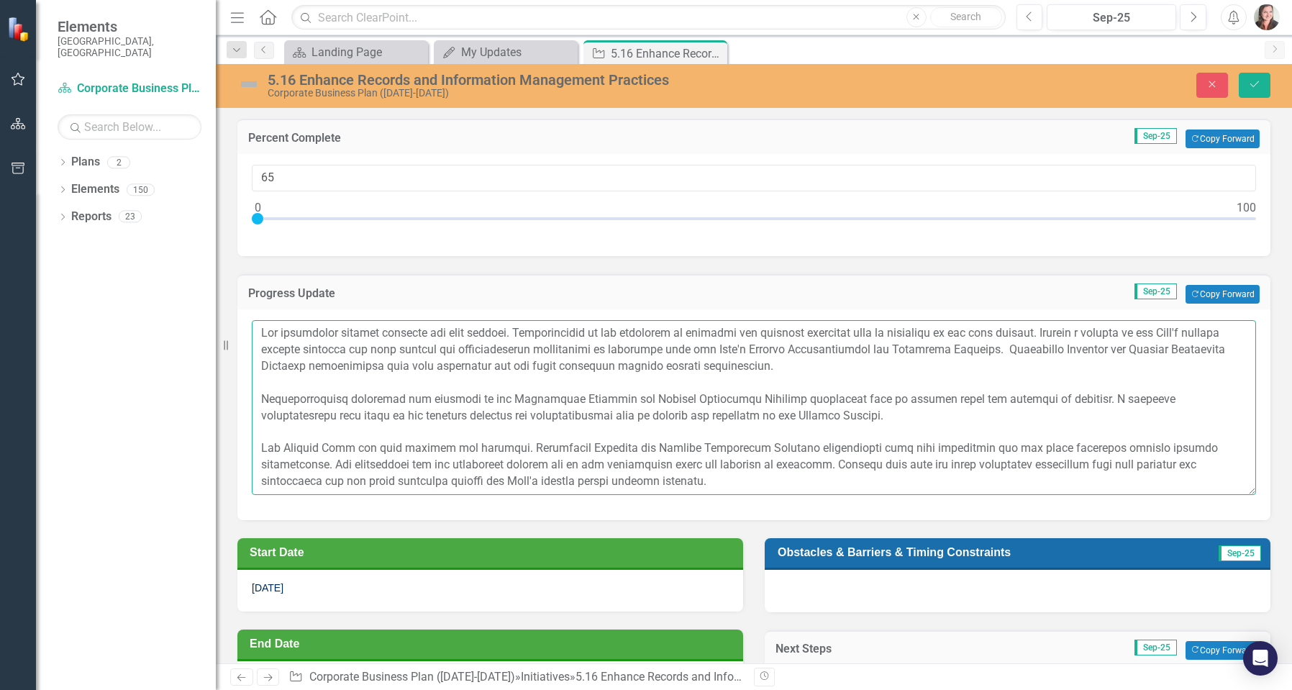
click at [1015, 352] on textarea at bounding box center [754, 407] width 1004 height 174
drag, startPoint x: 835, startPoint y: 416, endPoint x: 260, endPoint y: 406, distance: 575.4
click at [260, 406] on textarea at bounding box center [754, 407] width 1004 height 174
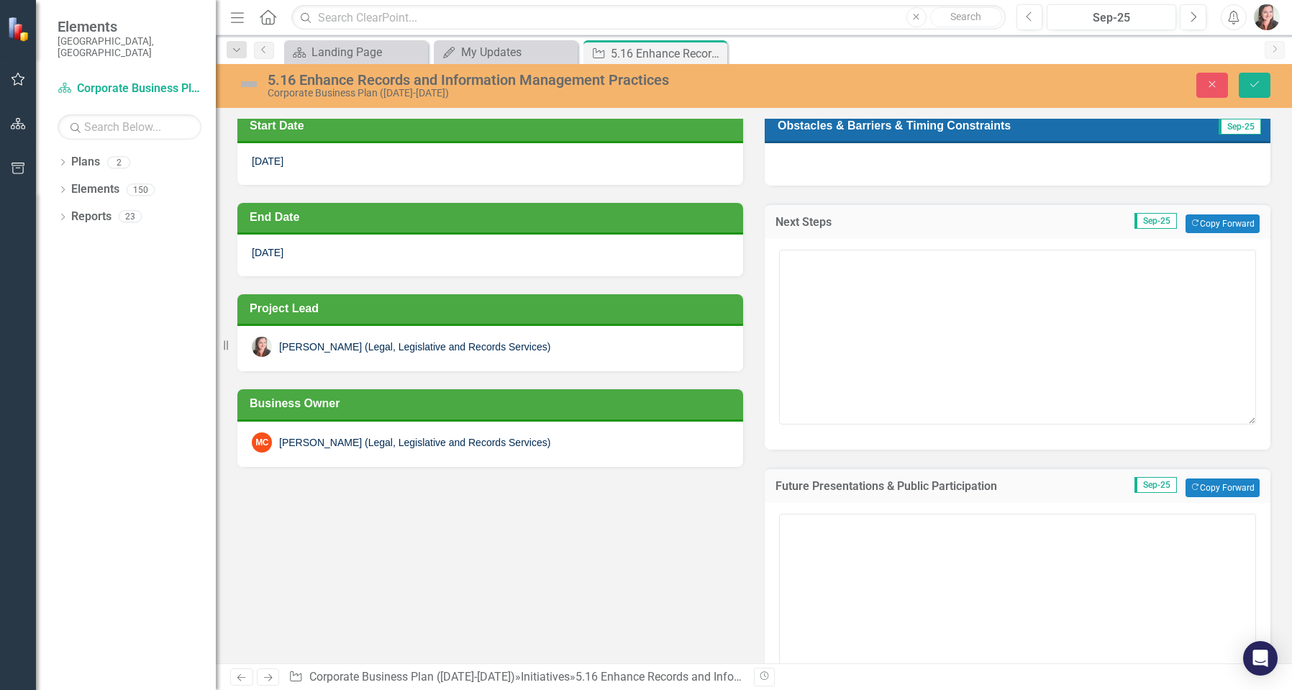
scroll to position [431, 0]
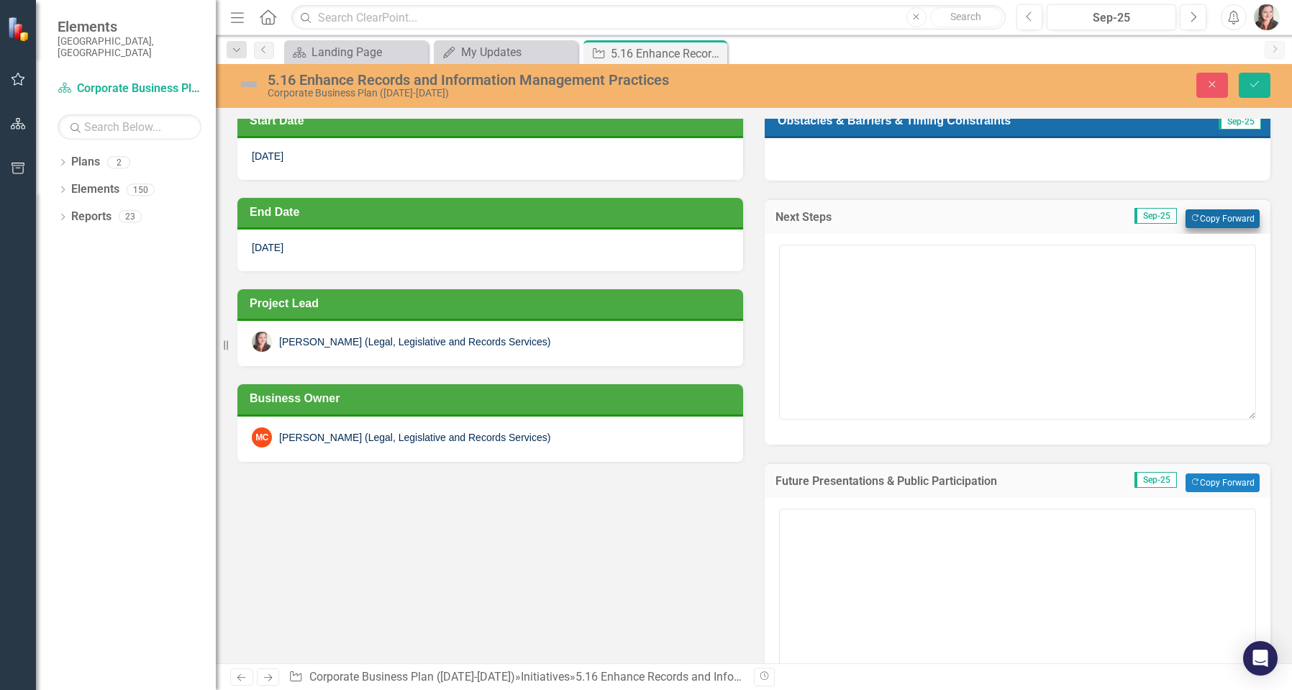
type textarea "The commercial scanner contract has been awarded. Manufacturing of the equipmen…"
click at [1230, 215] on button "Copy Forward Copy Forward" at bounding box center [1222, 218] width 74 height 19
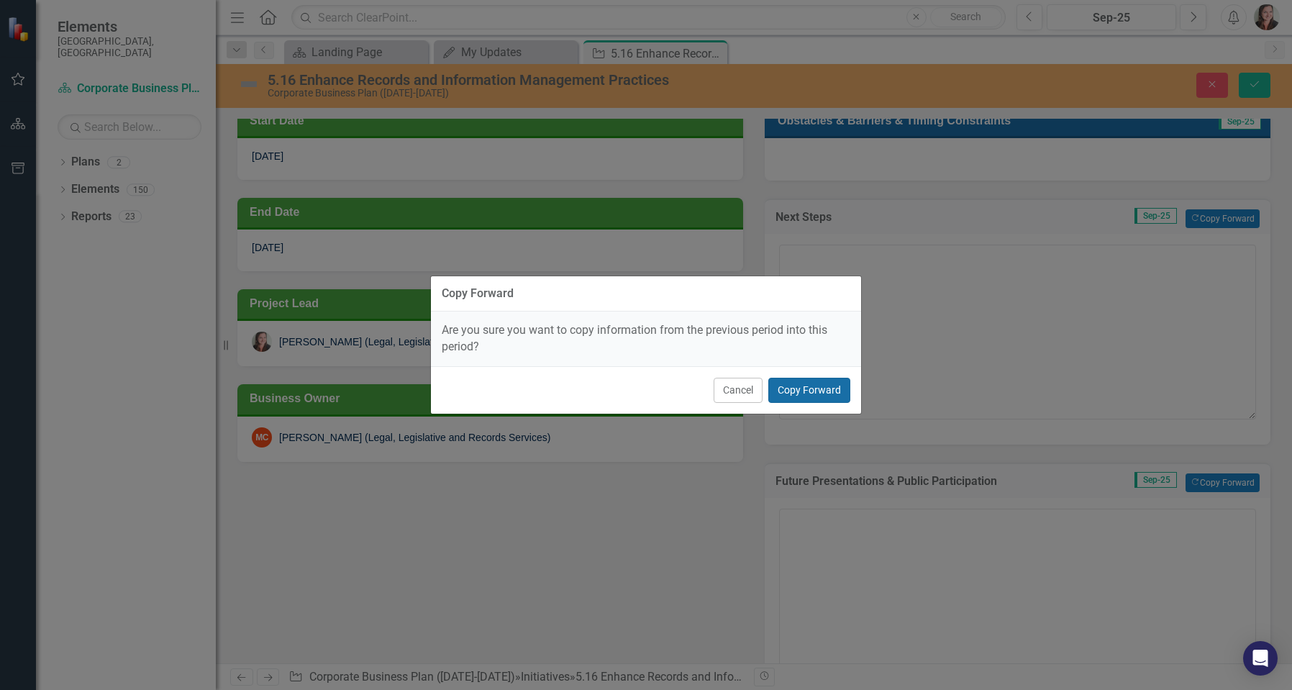
click at [810, 380] on button "Copy Forward" at bounding box center [809, 390] width 82 height 25
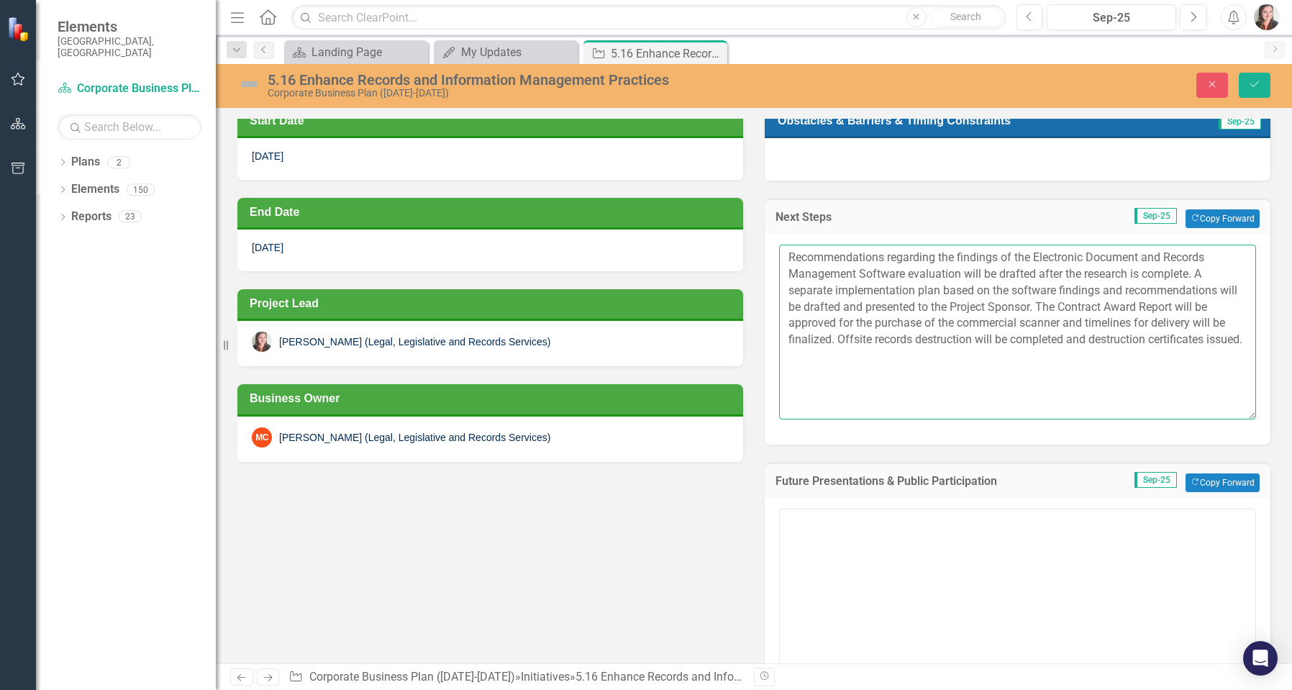
click at [860, 376] on textarea "Recommendations regarding the findings of the Electronic Document and Records M…" at bounding box center [1017, 331] width 477 height 174
paste textarea "Recommendations regarding the findings of the Electronic Document and Records M…"
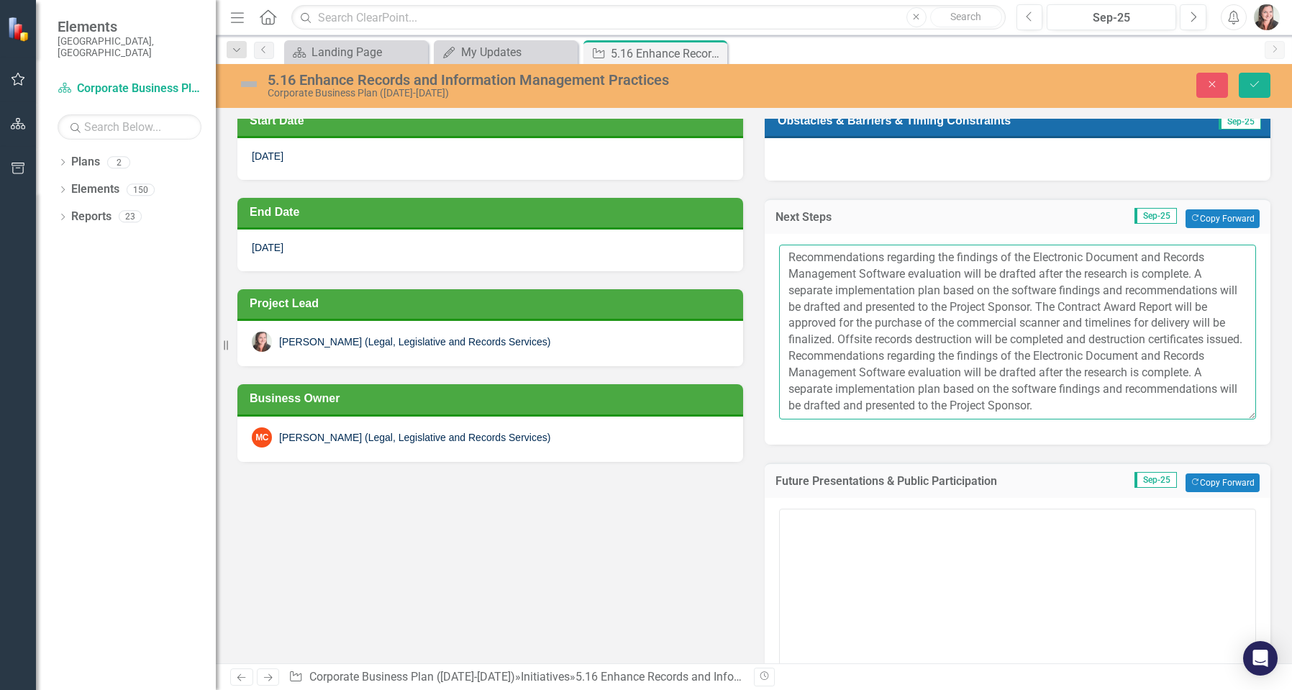
scroll to position [0, 0]
drag, startPoint x: 847, startPoint y: 355, endPoint x: 745, endPoint y: 241, distance: 152.8
click at [745, 241] on div "Start Date [DATE] End Date [DATE] Project Lead [PERSON_NAME] (Legal, Legislativ…" at bounding box center [754, 443] width 1054 height 711
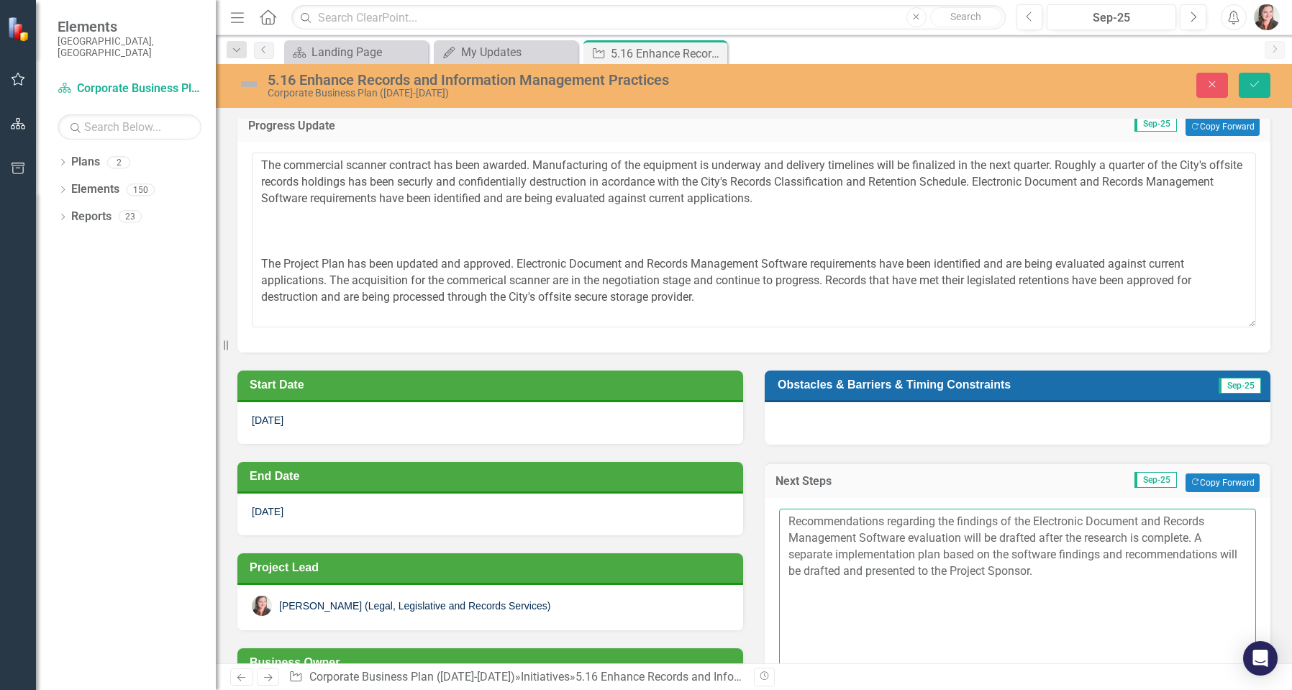
scroll to position [144, 0]
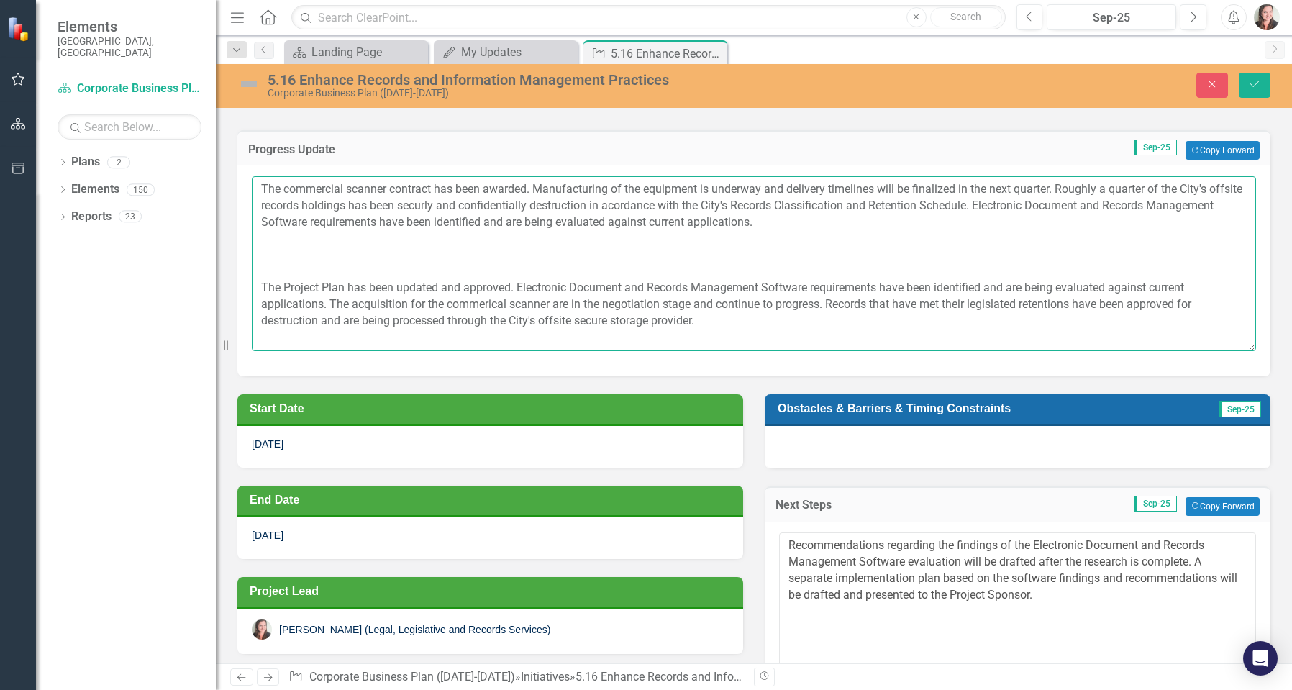
click at [724, 303] on textarea "The commercial scanner contract has been awarded. Manufacturing of the equipmen…" at bounding box center [754, 263] width 1004 height 174
drag, startPoint x: 855, startPoint y: 188, endPoint x: 821, endPoint y: 196, distance: 35.4
click at [855, 188] on textarea "The commercial scanner contract has been awarded. Manufacturing of the equipmen…" at bounding box center [754, 263] width 1004 height 174
click at [862, 629] on textarea "Recommendations regarding the findings of the Electronic Document and Records M…" at bounding box center [1017, 619] width 477 height 174
click at [779, 547] on textarea "Recommendations regarding the findings of the Electronic Document and Records M…" at bounding box center [1017, 619] width 477 height 174
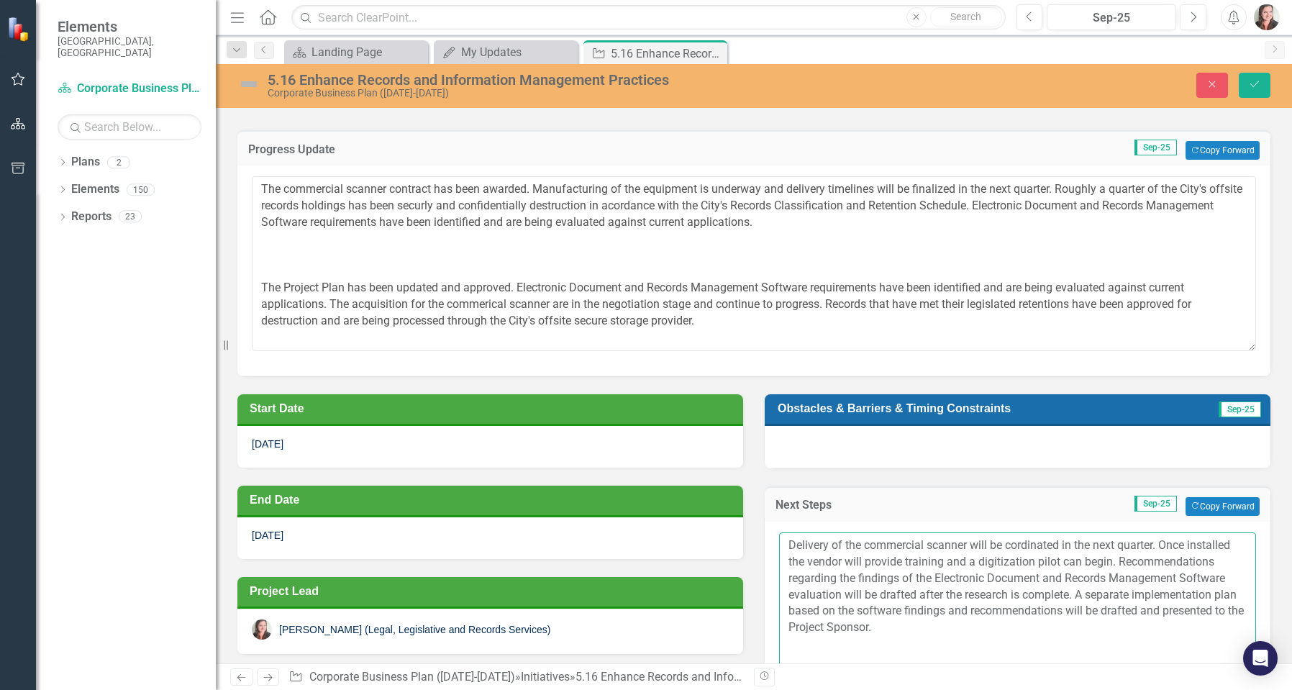
click at [780, 561] on textarea "Delivery of the commercial scanner will be cordinated in the next quarter. Once…" at bounding box center [1017, 619] width 477 height 174
click at [1087, 562] on textarea "Delivery of the commercial scanner will be cordinated in the next quarter. Once…" at bounding box center [1017, 619] width 477 height 174
type textarea "Delivery of the commercial scanner will be cordinated in the next quarter. Once…"
drag, startPoint x: 963, startPoint y: 187, endPoint x: 1054, endPoint y: 180, distance: 91.6
click at [1054, 180] on textarea "The commercial scanner contract has been awarded. Manufacturing of the equipmen…" at bounding box center [754, 263] width 1004 height 174
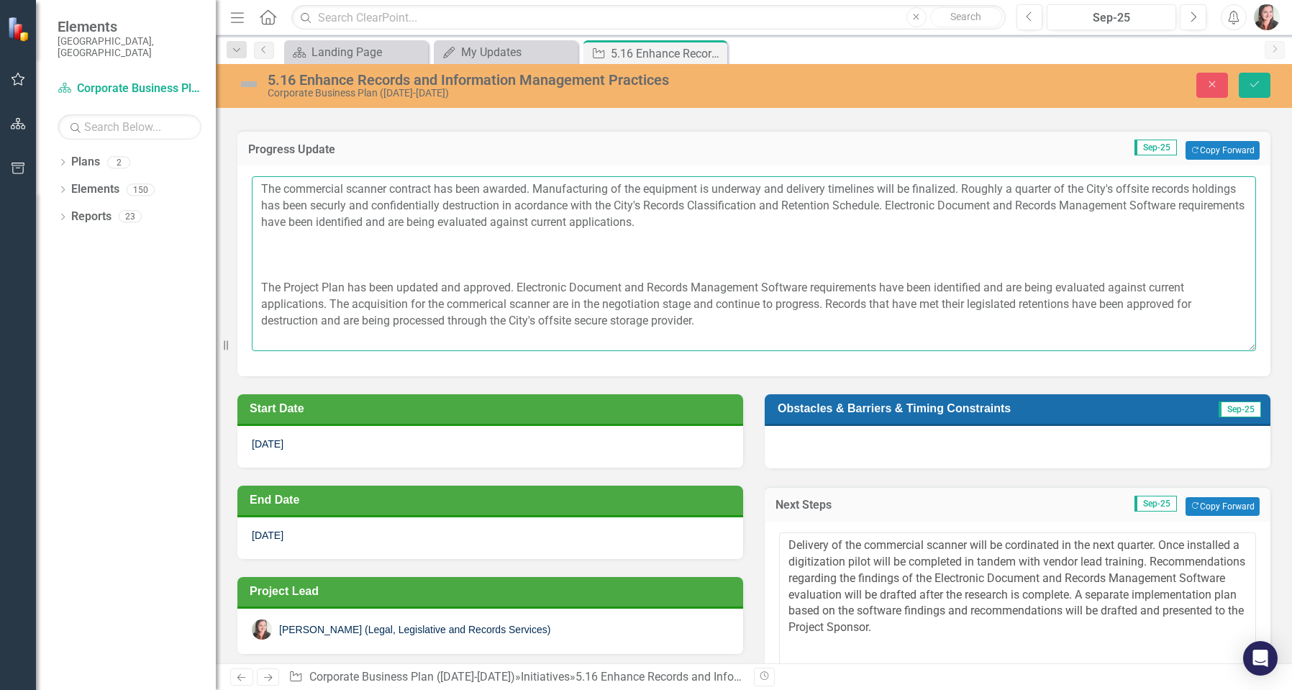
drag, startPoint x: 545, startPoint y: 203, endPoint x: 513, endPoint y: 207, distance: 31.9
click at [513, 207] on textarea "The commercial scanner contract has been awarded. Manufacturing of the equipmen…" at bounding box center [754, 263] width 1004 height 174
drag, startPoint x: 506, startPoint y: 223, endPoint x: 385, endPoint y: 229, distance: 120.9
click at [385, 229] on textarea "The commercial scanner contract has been awarded. Manufacturing of the equipmen…" at bounding box center [754, 263] width 1004 height 174
click at [580, 224] on textarea "The commercial scanner contract has been awarded. Manufacturing of the equipmen…" at bounding box center [754, 263] width 1004 height 174
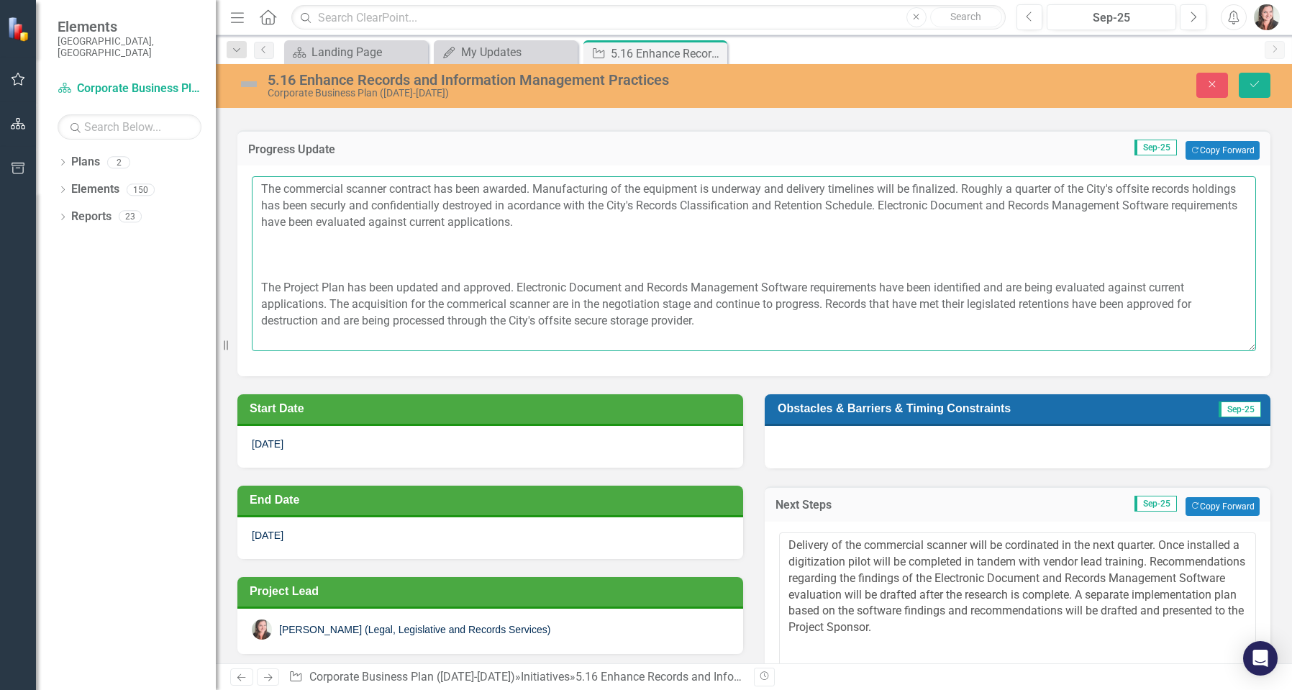
click at [897, 188] on textarea "The commercial scanner contract has been awarded. Manufacturing of the equipmen…" at bounding box center [754, 263] width 1004 height 174
drag, startPoint x: 915, startPoint y: 187, endPoint x: 882, endPoint y: 187, distance: 33.1
click at [882, 187] on textarea "The commercial scanner contract has been awarded. Manufacturing of the equipmen…" at bounding box center [754, 263] width 1004 height 174
drag, startPoint x: 388, startPoint y: 220, endPoint x: 419, endPoint y: 247, distance: 41.8
click at [388, 220] on textarea "The commercial scanner contract has been awarded. Manufacturing of the equipmen…" at bounding box center [754, 263] width 1004 height 174
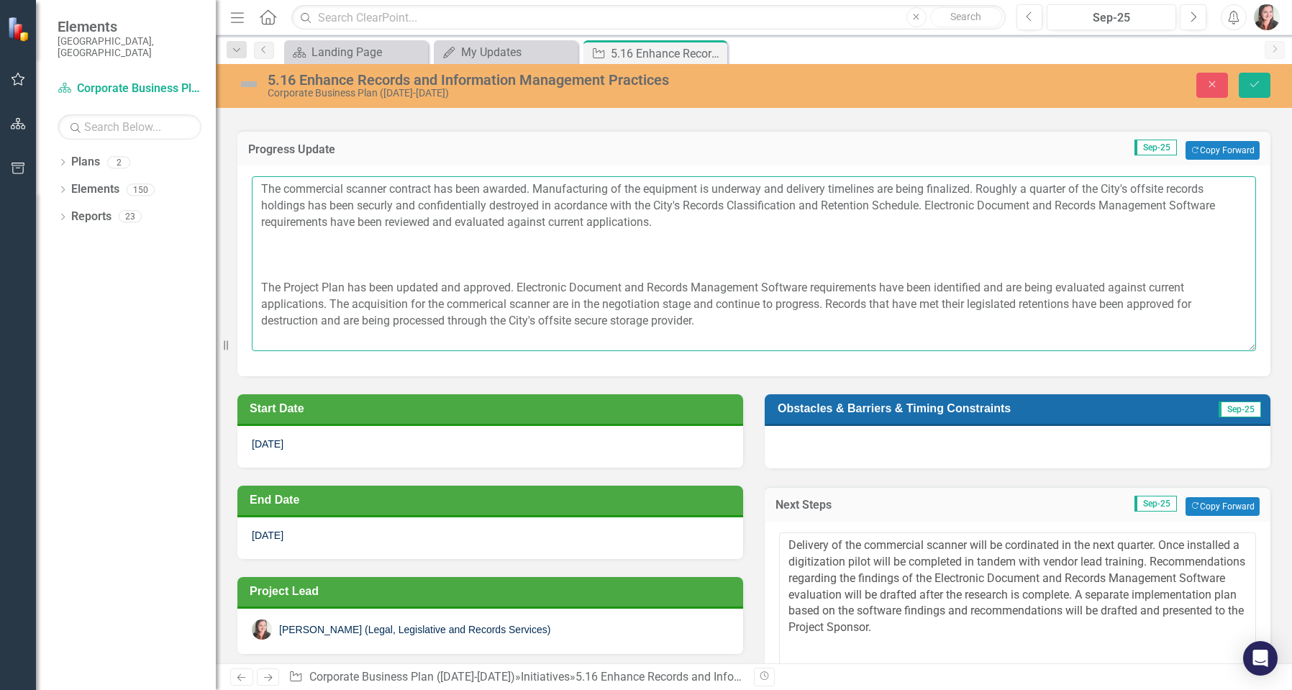
click at [666, 223] on textarea "The commercial scanner contract has been awarded. Manufacturing of the equipmen…" at bounding box center [754, 263] width 1004 height 174
type textarea "The commercial scanner contract has been awarded. Manufacturing of the equipmen…"
drag, startPoint x: 959, startPoint y: 593, endPoint x: 993, endPoint y: 593, distance: 33.8
click at [993, 593] on textarea "Delivery of the commercial scanner will be cordinated in the next quarter. Once…" at bounding box center [1017, 619] width 477 height 174
drag, startPoint x: 1049, startPoint y: 592, endPoint x: 1197, endPoint y: 588, distance: 148.2
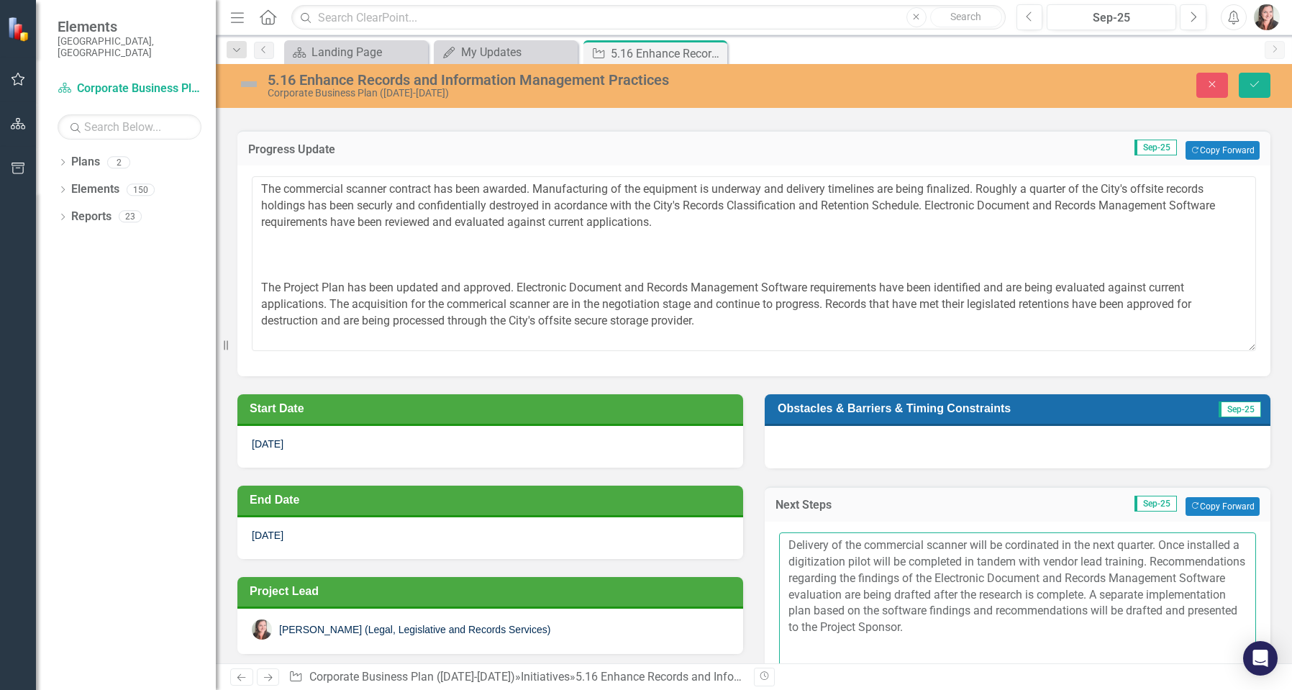
click at [1197, 588] on textarea "Delivery of the commercial scanner will be cordinated in the next quarter. Once…" at bounding box center [1017, 619] width 477 height 174
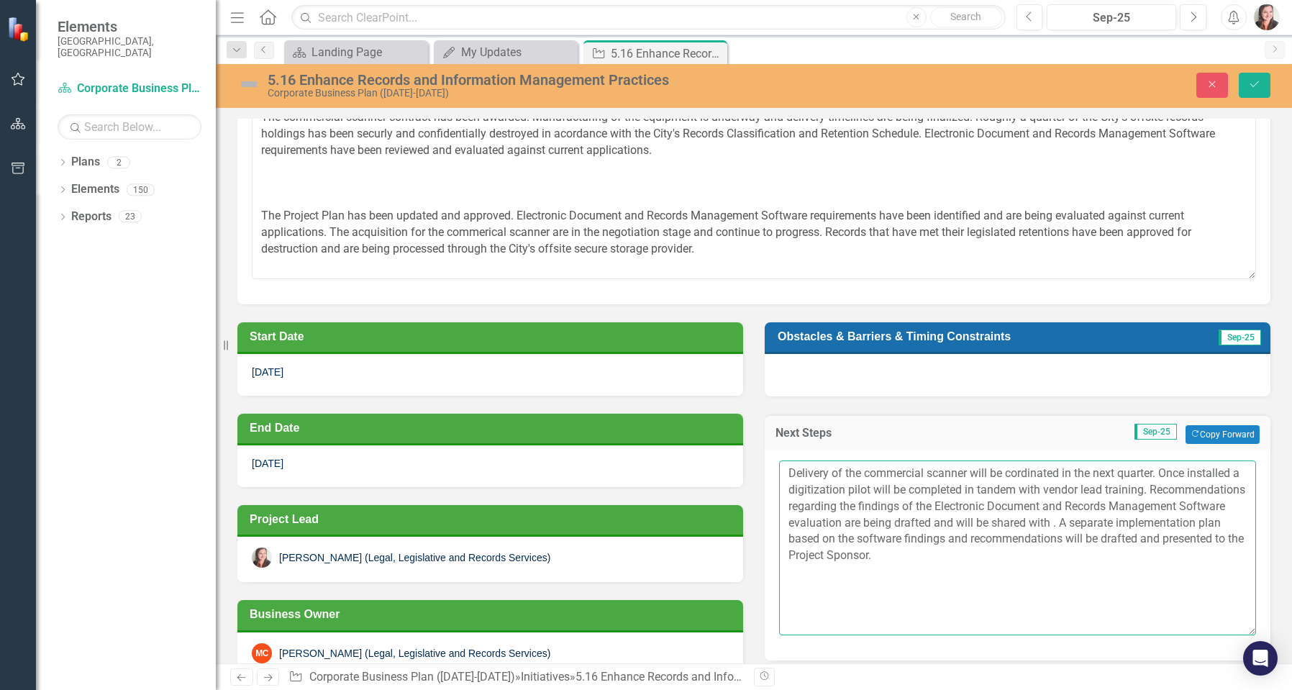
click at [1168, 493] on textarea "Delivery of the commercial scanner will be cordinated in the next quarter. Once…" at bounding box center [1017, 547] width 477 height 174
drag, startPoint x: 1071, startPoint y: 524, endPoint x: 1179, endPoint y: 524, distance: 107.9
click at [1179, 524] on textarea "Delivery of the commercial scanner will be cordinated in the next quarter. Once…" at bounding box center [1017, 547] width 477 height 174
click at [782, 505] on textarea "Delivery of the commercial scanner will be cordinated in the next quarter. Once…" at bounding box center [1017, 547] width 477 height 174
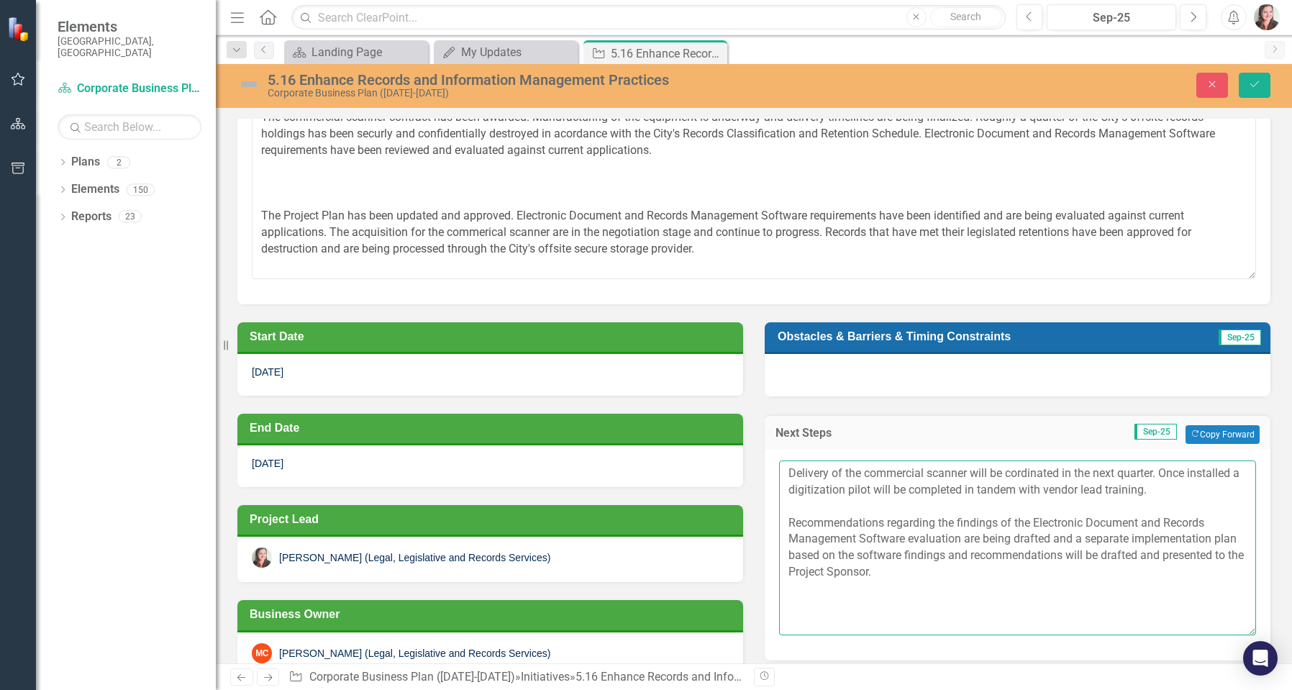
click at [1179, 489] on textarea "Delivery of the commercial scanner will be cordinated in the next quarter. Once…" at bounding box center [1017, 547] width 477 height 174
click at [967, 505] on textarea "Delivery of the commercial scanner will be cordinated in the next quarter. Once…" at bounding box center [1017, 547] width 477 height 174
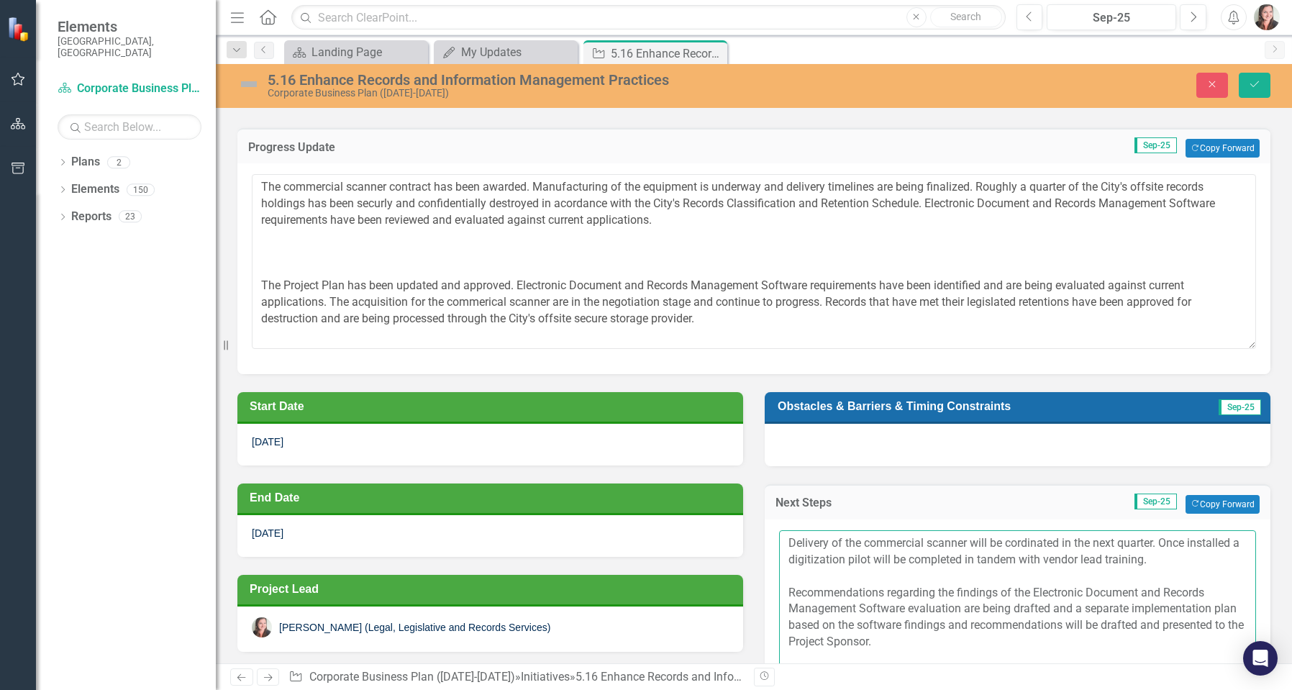
scroll to position [144, 0]
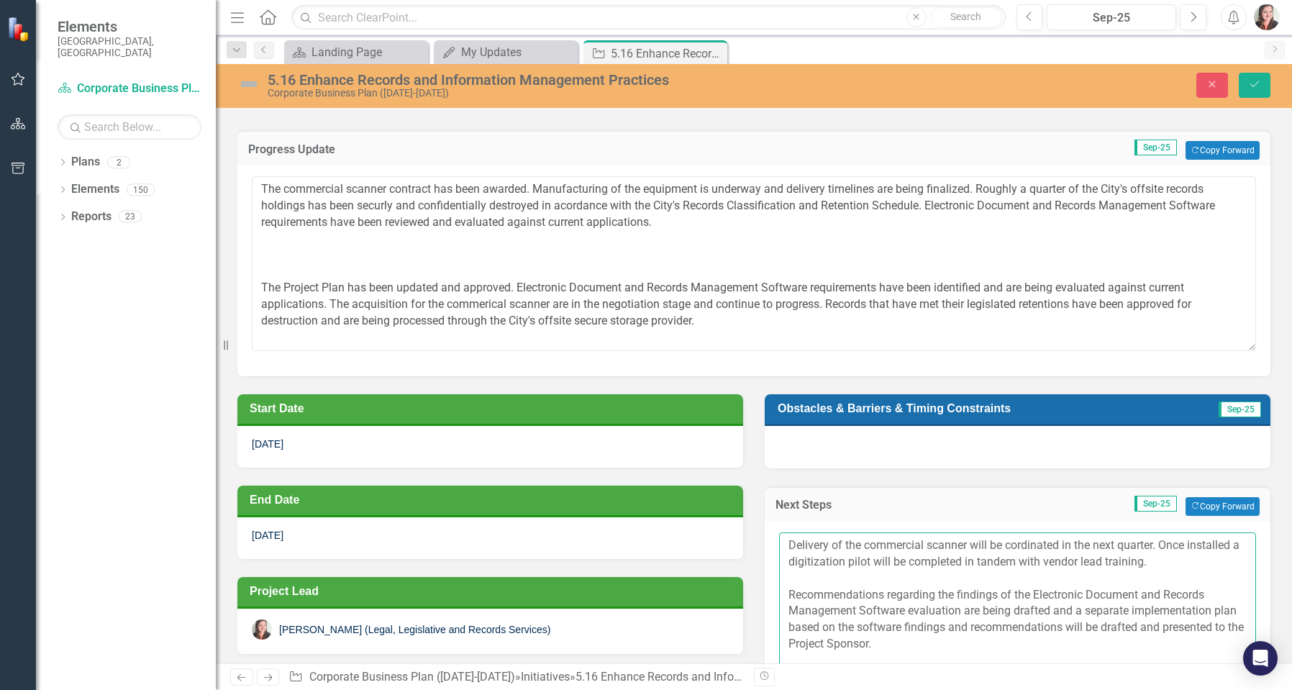
type textarea "Delivery of the commercial scanner will be cordinated in the next quarter. Once…"
click at [718, 218] on textarea "The commercial scanner contract has been awarded. Manufacturing of the equipmen…" at bounding box center [754, 263] width 1004 height 174
drag, startPoint x: 715, startPoint y: 321, endPoint x: 258, endPoint y: 246, distance: 462.7
click at [258, 246] on textarea "The commercial scanner contract has been awarded. Manufacturing of the equipmen…" at bounding box center [754, 263] width 1004 height 174
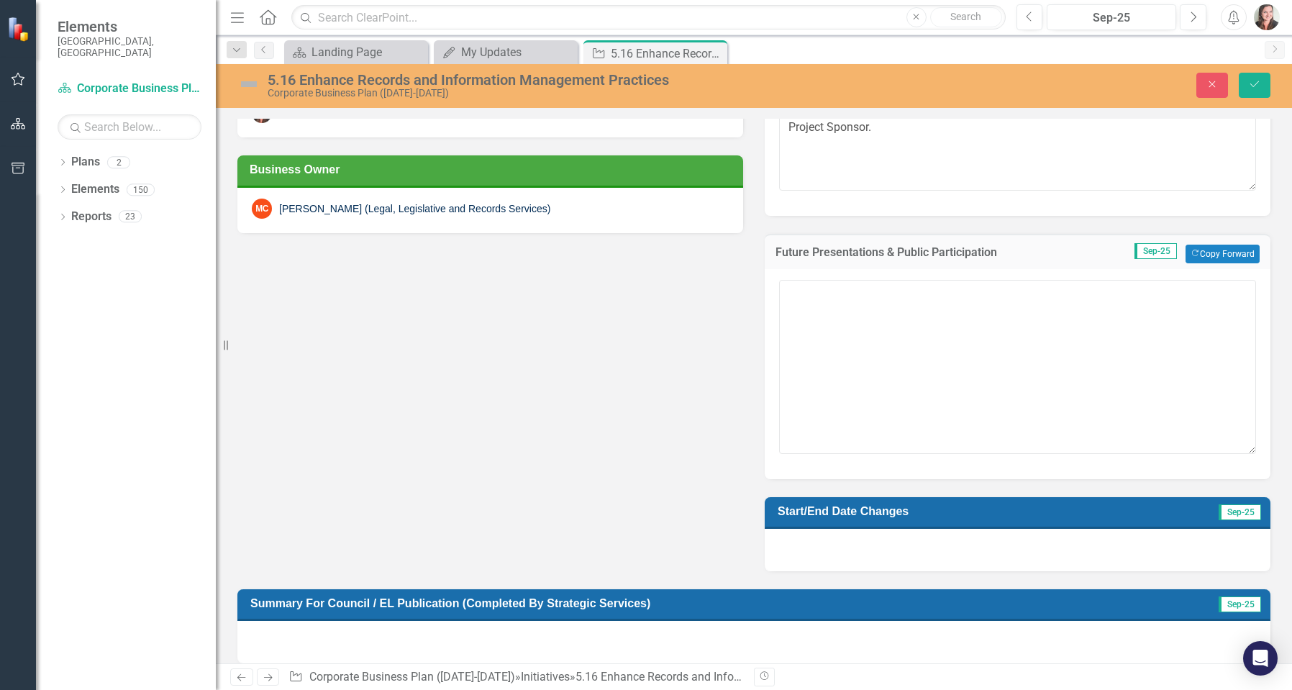
scroll to position [647, 0]
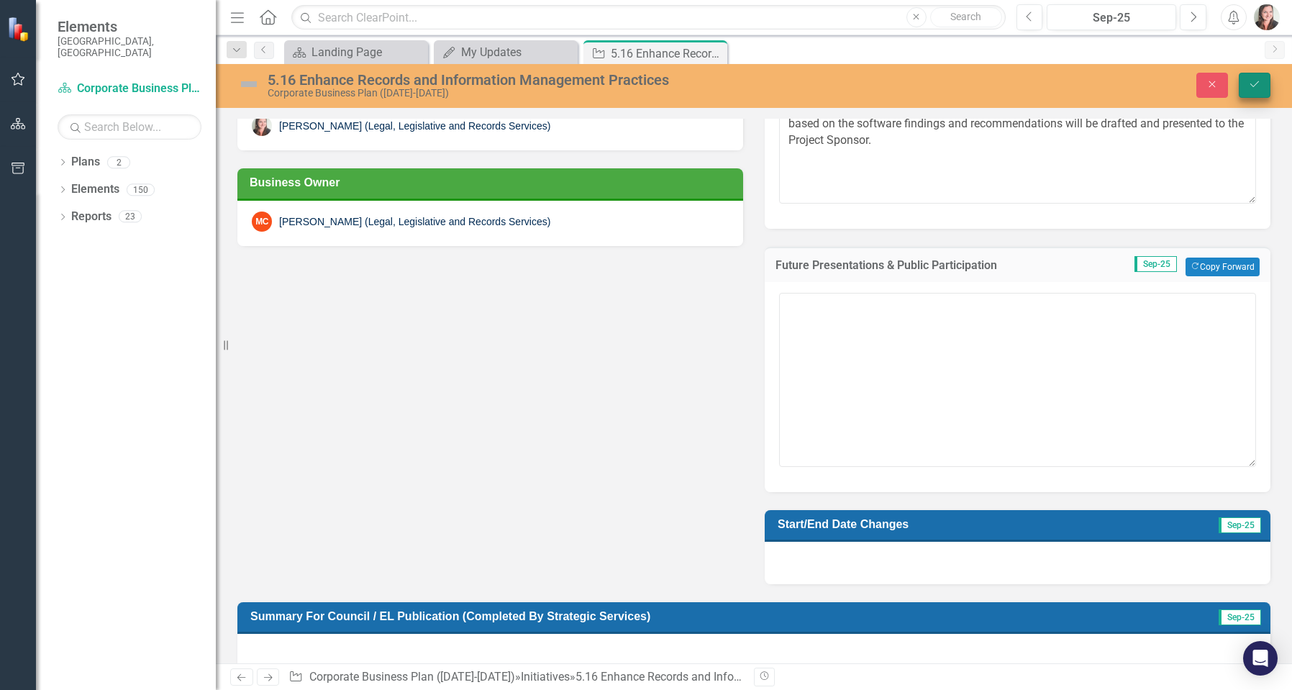
type textarea "The commercial scanner contract has been awarded. Manufacturing of the equipmen…"
click at [1256, 83] on icon "submit" at bounding box center [1254, 84] width 9 height 6
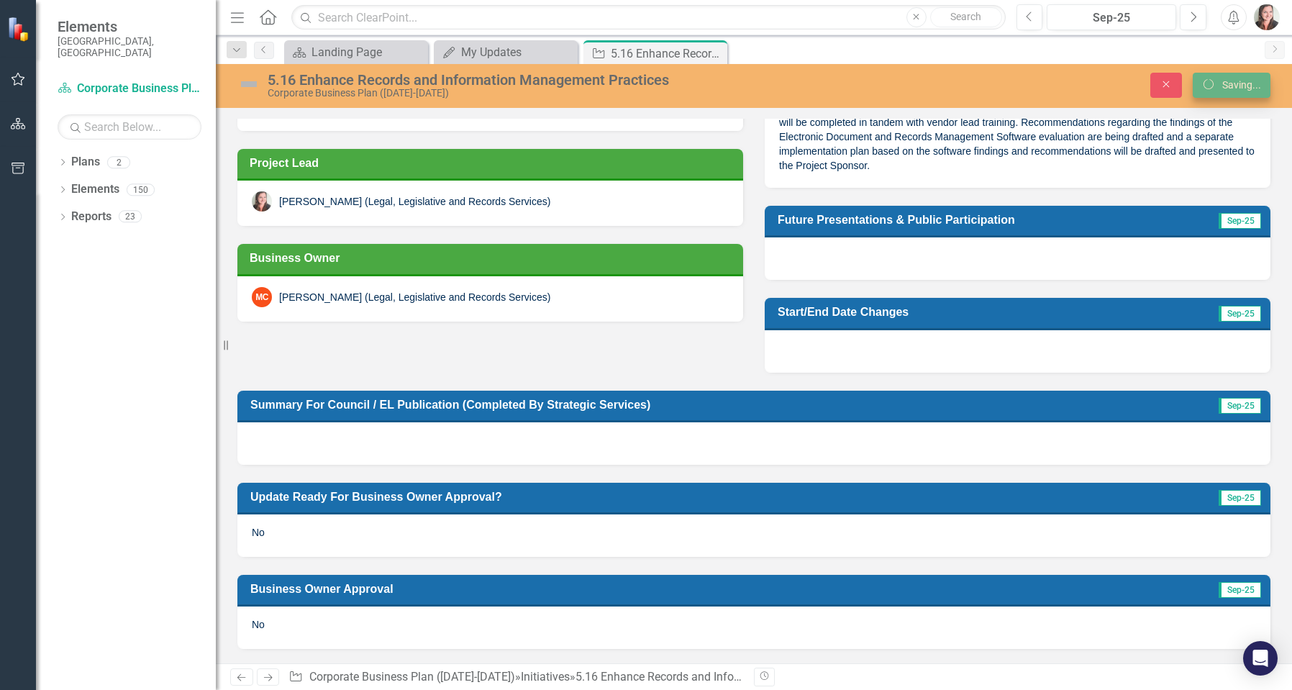
scroll to position [364, 0]
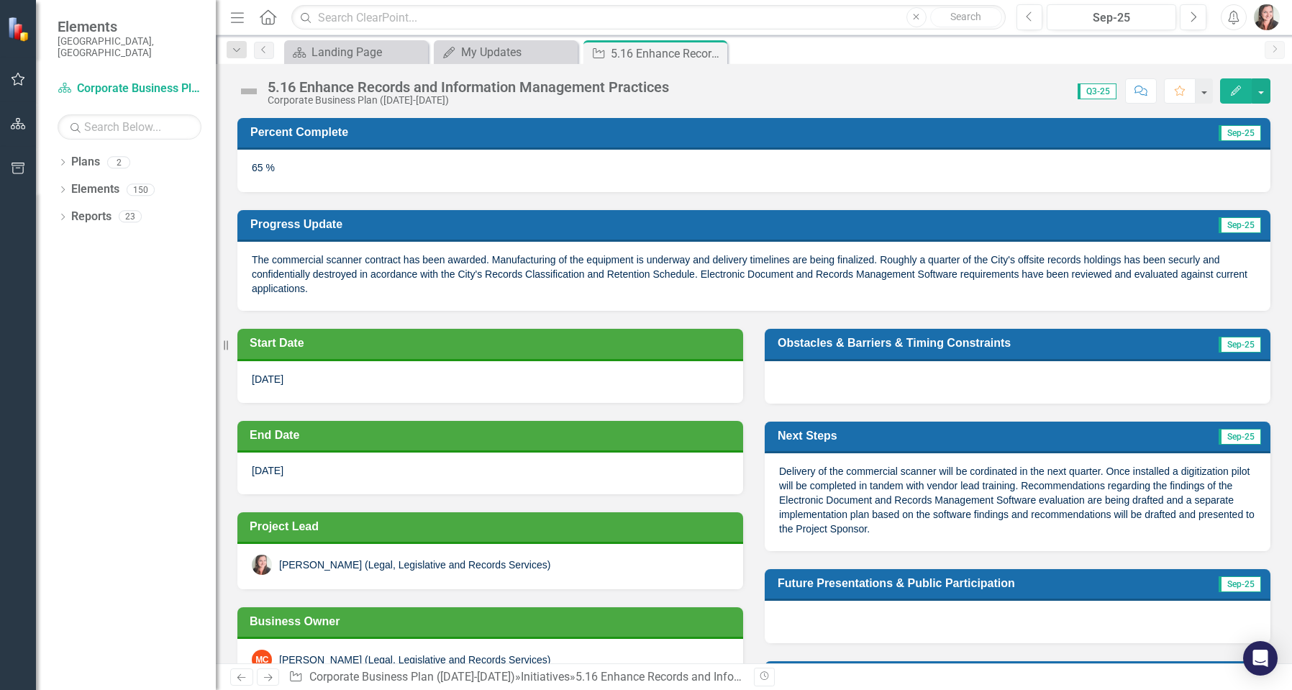
click at [1090, 183] on div "65 %" at bounding box center [753, 171] width 1033 height 42
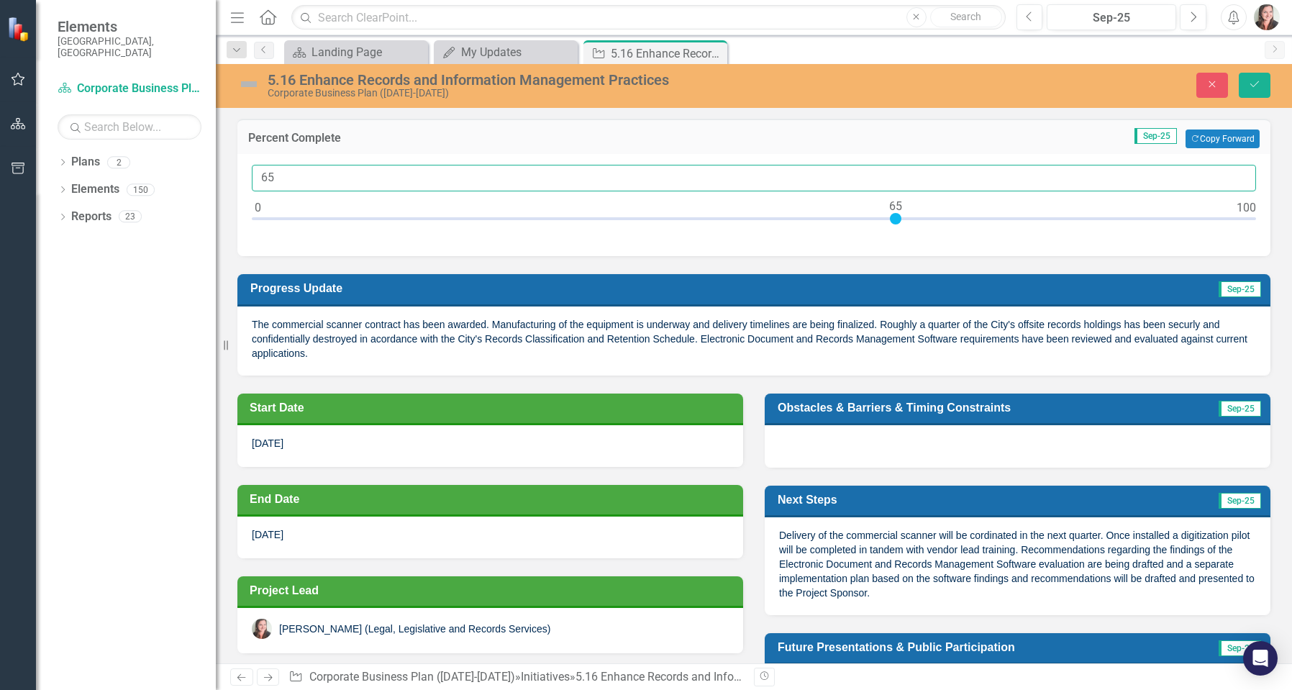
click at [319, 177] on input "65" at bounding box center [754, 178] width 1004 height 27
type input "75"
click at [1254, 76] on button "Save" at bounding box center [1254, 85] width 32 height 25
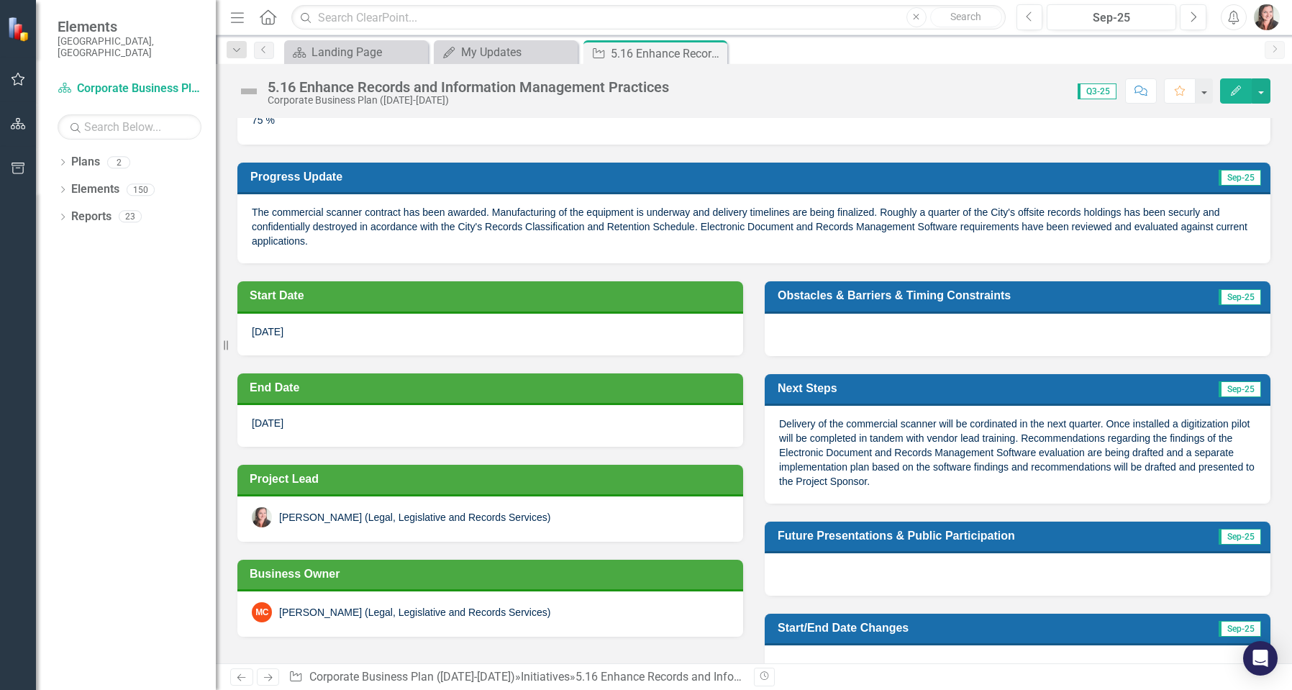
scroll to position [72, 0]
